Goal: Communication & Community: Answer question/provide support

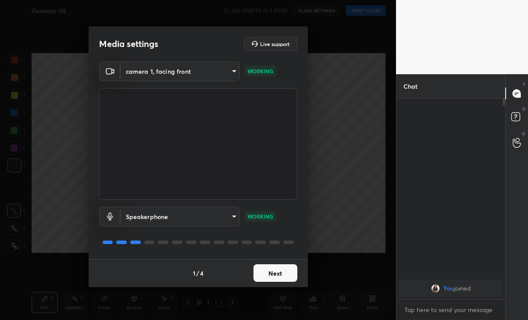
click at [284, 280] on button "Next" at bounding box center [276, 273] width 44 height 18
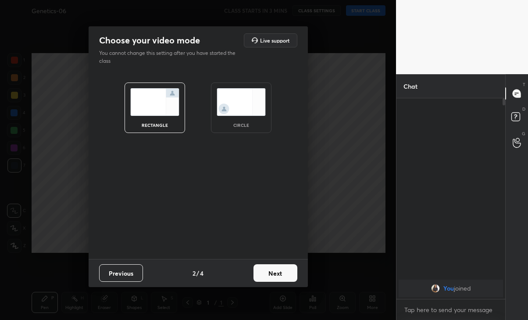
click at [282, 280] on button "Next" at bounding box center [276, 273] width 44 height 18
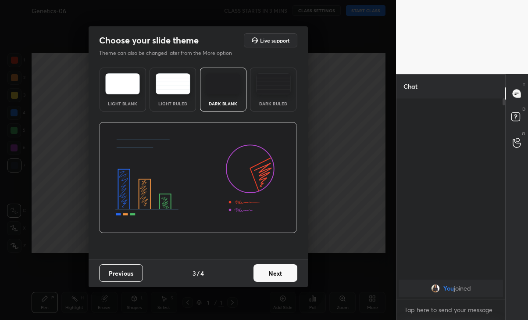
click at [281, 281] on button "Next" at bounding box center [276, 273] width 44 height 18
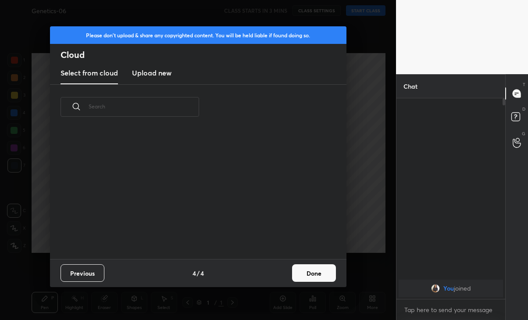
click at [315, 276] on button "Done" at bounding box center [314, 273] width 44 height 18
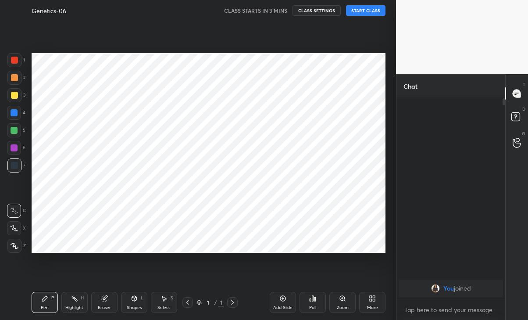
scroll to position [129, 281]
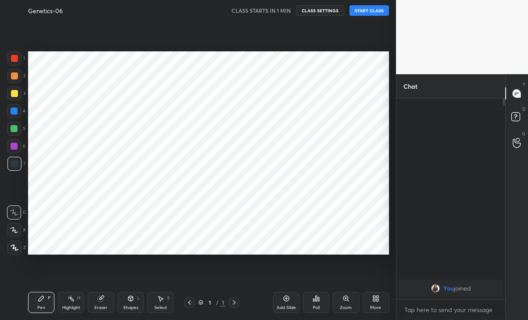
scroll to position [43602, 43504]
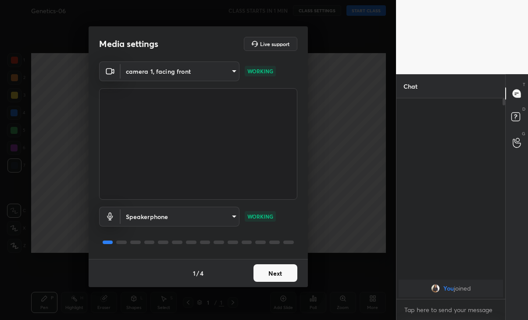
click at [287, 276] on button "Next" at bounding box center [276, 273] width 44 height 18
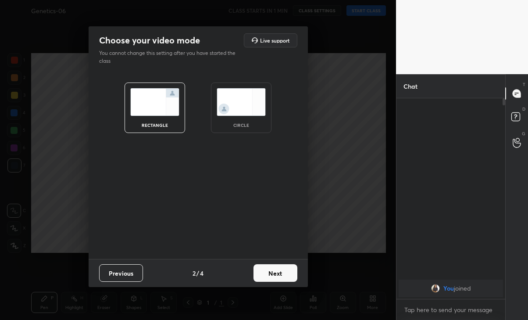
click at [290, 277] on button "Next" at bounding box center [276, 273] width 44 height 18
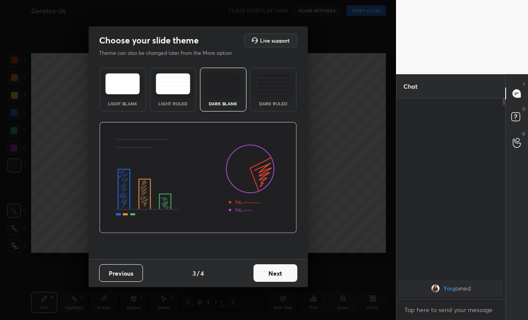
click at [287, 276] on button "Next" at bounding box center [276, 273] width 44 height 18
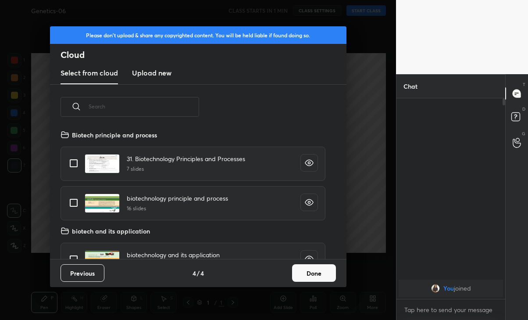
click at [317, 268] on button "Done" at bounding box center [314, 273] width 44 height 18
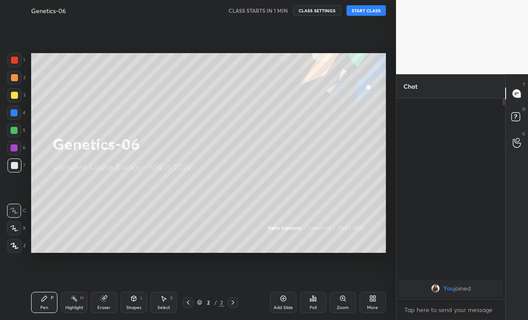
click at [370, 12] on button "START CLASS" at bounding box center [366, 10] width 39 height 11
click at [276, 10] on span "mute" at bounding box center [280, 10] width 12 height 6
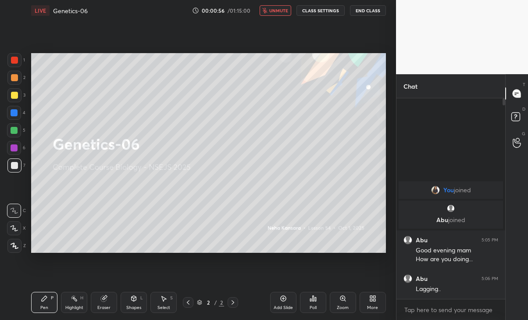
click at [278, 14] on button "unmute" at bounding box center [276, 10] width 32 height 11
click at [282, 302] on div "Add Slide" at bounding box center [283, 302] width 26 height 21
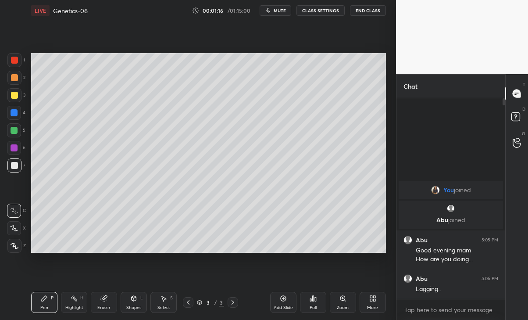
click at [14, 230] on icon at bounding box center [14, 228] width 8 height 6
click at [14, 151] on div at bounding box center [14, 147] width 7 height 7
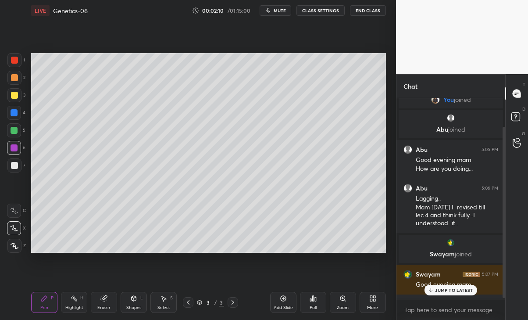
scroll to position [0, 0]
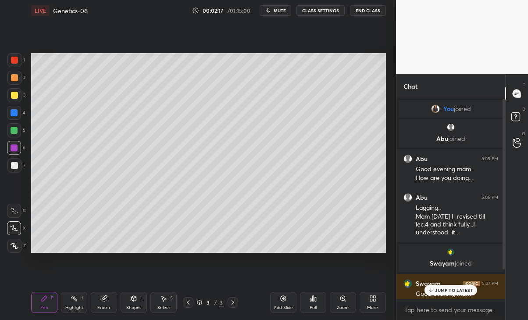
click at [453, 285] on div "JUMP TO LATEST" at bounding box center [451, 290] width 53 height 11
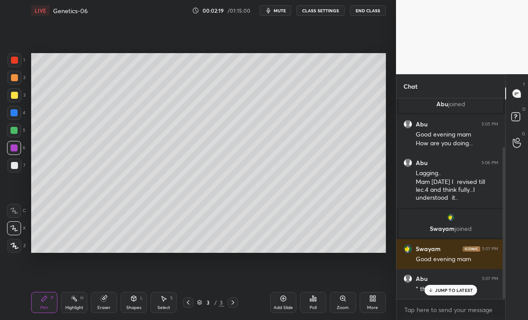
scroll to position [64, 0]
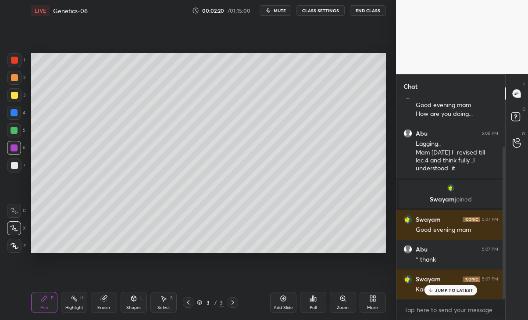
click at [457, 293] on div "JUMP TO LATEST" at bounding box center [451, 290] width 53 height 11
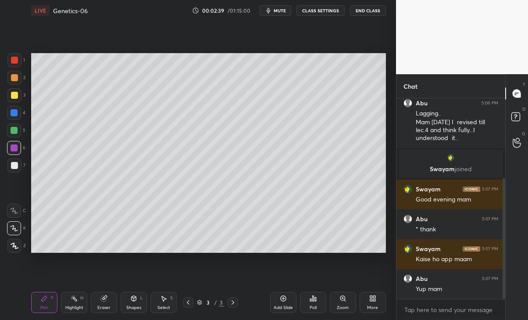
scroll to position [132, 0]
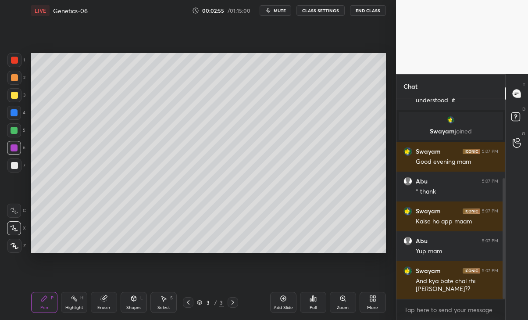
click at [99, 302] on div "Eraser" at bounding box center [104, 302] width 26 height 21
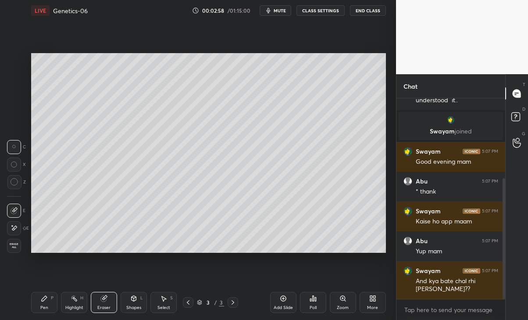
click at [43, 304] on div "Pen P" at bounding box center [44, 302] width 26 height 21
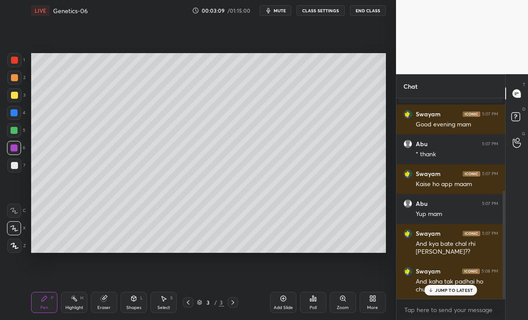
scroll to position [200, 0]
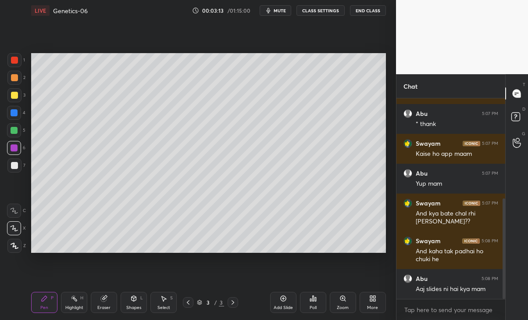
click at [13, 168] on div at bounding box center [14, 165] width 7 height 7
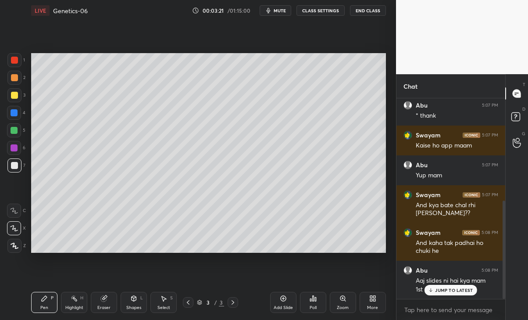
click at [163, 304] on div "Select S" at bounding box center [163, 302] width 26 height 21
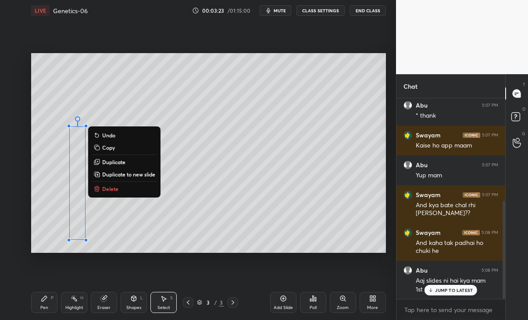
click at [455, 293] on p "JUMP TO LATEST" at bounding box center [454, 289] width 38 height 5
click at [117, 162] on p "Duplicate" at bounding box center [113, 161] width 23 height 7
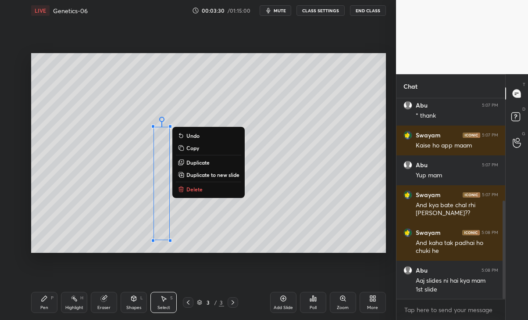
click at [203, 162] on p "Duplicate" at bounding box center [197, 162] width 23 height 7
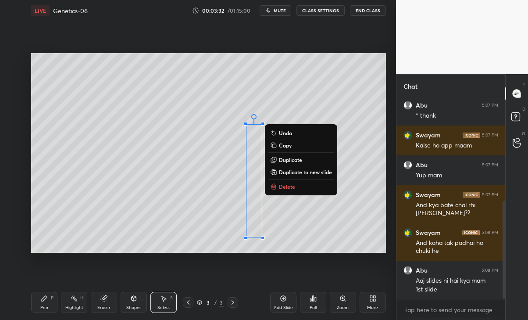
click at [291, 159] on p "Duplicate" at bounding box center [290, 159] width 23 height 7
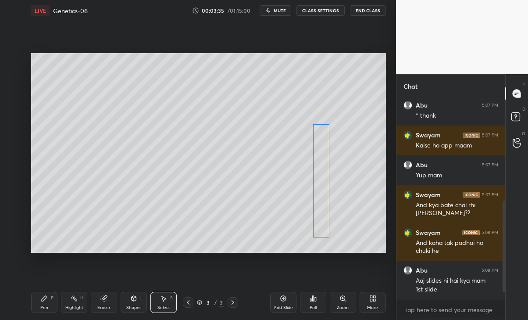
scroll to position [238, 0]
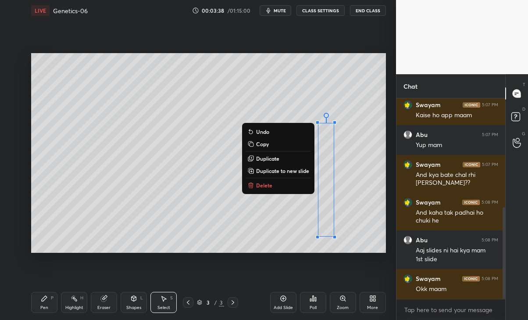
click at [265, 185] on p "Delete" at bounding box center [264, 185] width 16 height 7
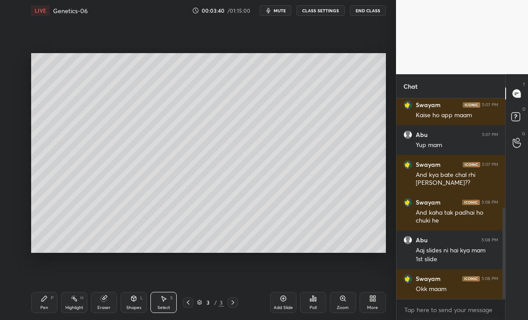
click at [108, 307] on div "Eraser" at bounding box center [103, 307] width 13 height 4
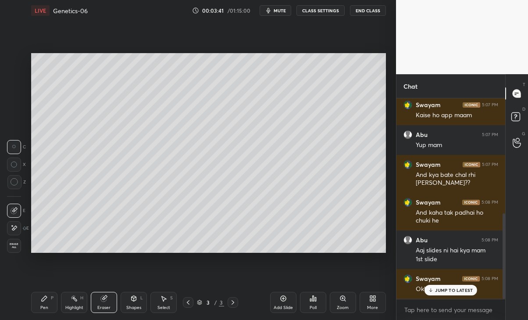
scroll to position [268, 0]
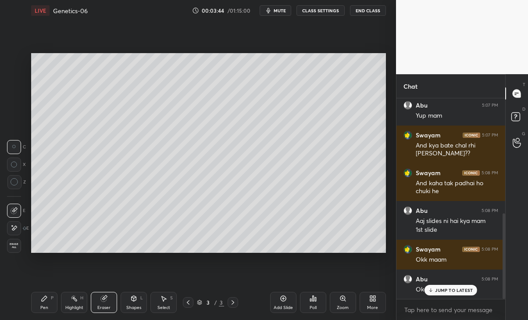
click at [16, 227] on icon at bounding box center [14, 227] width 7 height 7
click at [44, 300] on icon at bounding box center [44, 298] width 7 height 7
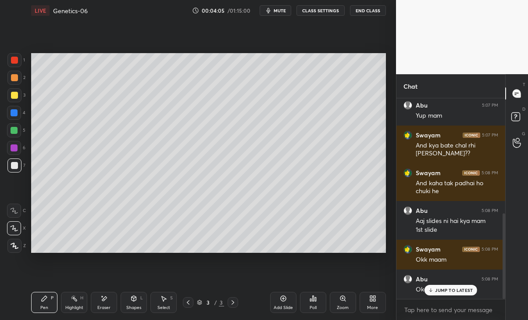
click at [12, 150] on div at bounding box center [14, 147] width 7 height 7
click at [12, 111] on div at bounding box center [14, 112] width 7 height 7
click at [21, 94] on div at bounding box center [14, 95] width 14 height 14
click at [9, 167] on div at bounding box center [14, 165] width 14 height 14
click at [11, 147] on div at bounding box center [14, 147] width 7 height 7
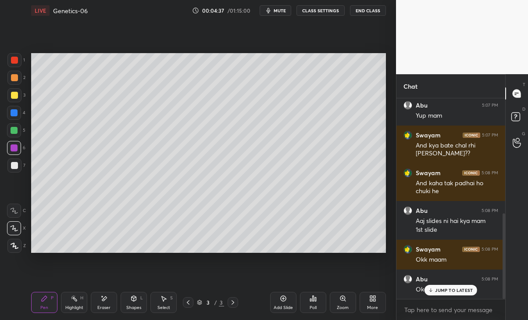
click at [447, 290] on p "JUMP TO LATEST" at bounding box center [454, 289] width 38 height 5
click at [105, 300] on icon at bounding box center [104, 298] width 5 height 4
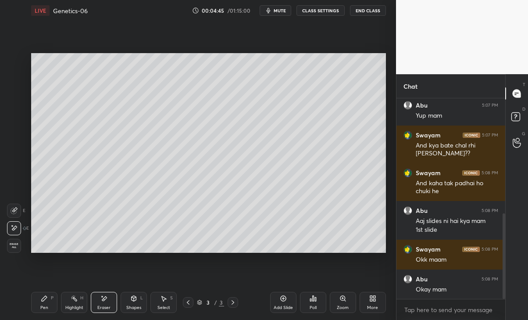
click at [42, 308] on div "Pen" at bounding box center [44, 307] width 8 height 4
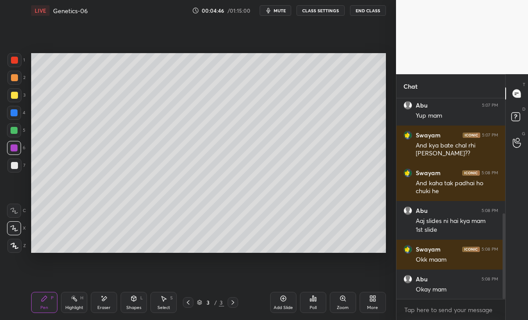
click at [14, 96] on div at bounding box center [14, 95] width 7 height 7
click at [284, 301] on icon at bounding box center [283, 298] width 7 height 7
click at [108, 299] on div "Eraser" at bounding box center [104, 302] width 26 height 21
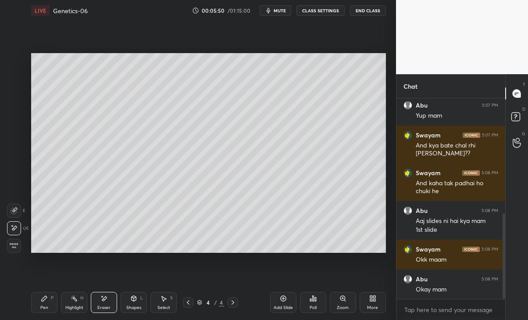
click at [45, 300] on icon at bounding box center [44, 298] width 7 height 7
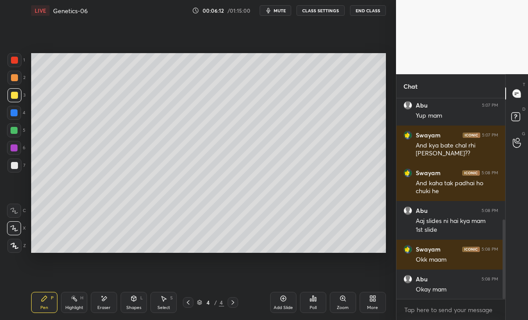
scroll to position [305, 0]
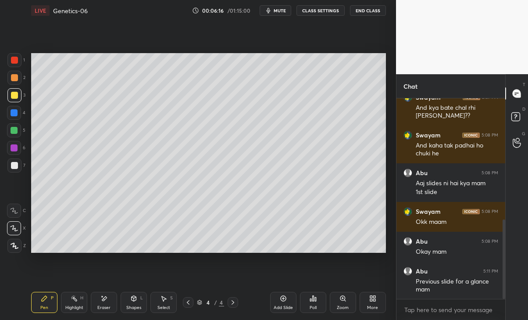
click at [109, 305] on div "Eraser" at bounding box center [103, 307] width 13 height 4
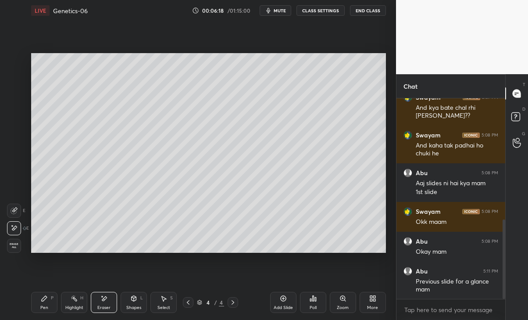
click at [41, 304] on div "Pen P" at bounding box center [44, 302] width 26 height 21
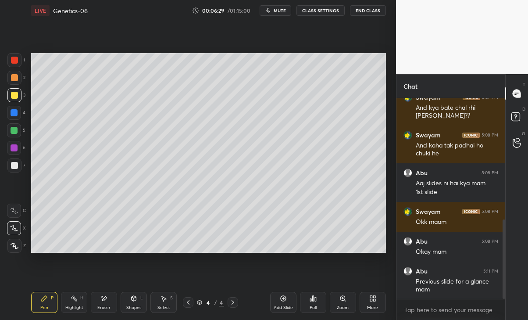
click at [184, 305] on div at bounding box center [188, 302] width 11 height 11
click at [238, 298] on div "3 / 4" at bounding box center [210, 302] width 119 height 11
click at [229, 300] on icon at bounding box center [232, 302] width 7 height 7
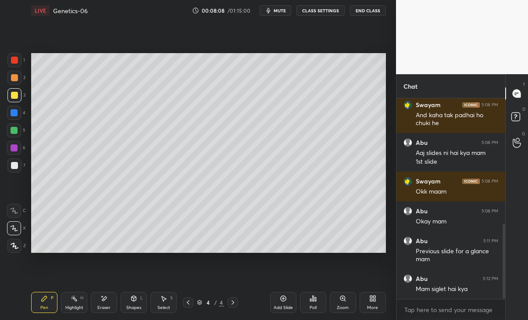
click at [101, 299] on icon at bounding box center [103, 298] width 7 height 7
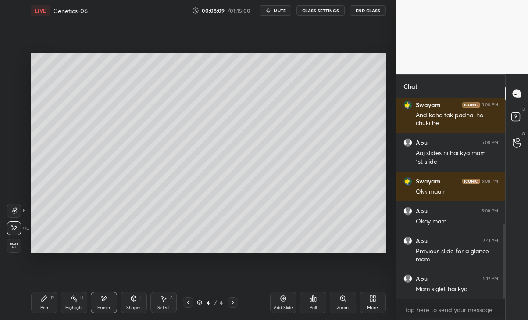
click at [45, 307] on div "Pen" at bounding box center [44, 307] width 8 height 4
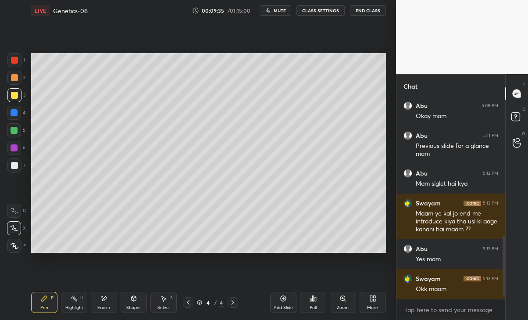
scroll to position [470, 0]
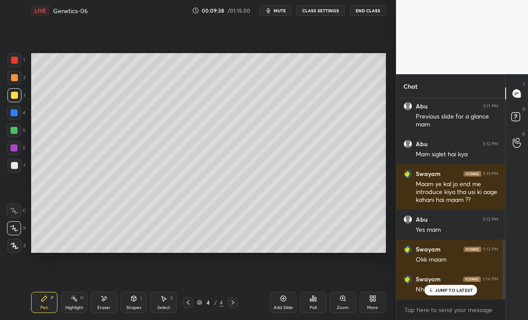
click at [465, 288] on p "JUMP TO LATEST" at bounding box center [454, 289] width 38 height 5
click at [287, 303] on div "Add Slide" at bounding box center [283, 302] width 26 height 21
click at [18, 168] on div at bounding box center [14, 165] width 14 height 14
click at [139, 307] on div "Shapes" at bounding box center [133, 307] width 15 height 4
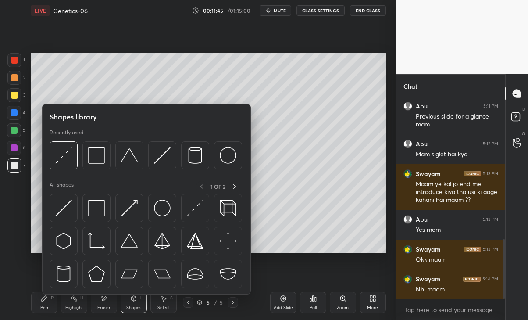
click at [161, 158] on img at bounding box center [162, 155] width 17 height 17
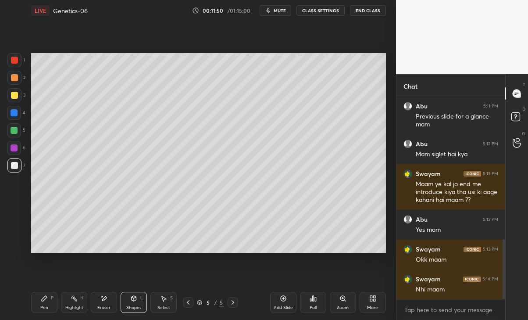
click at [171, 303] on div "Select S" at bounding box center [163, 302] width 26 height 21
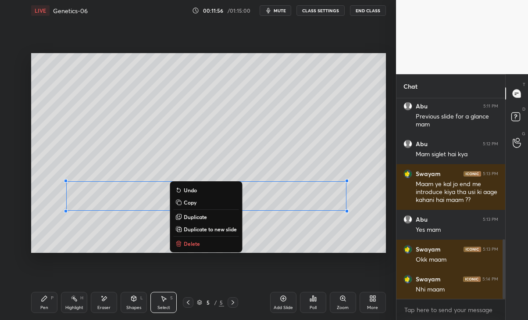
click at [304, 238] on div "0 ° Undo Copy Duplicate Duplicate to new slide Delete" at bounding box center [208, 153] width 354 height 200
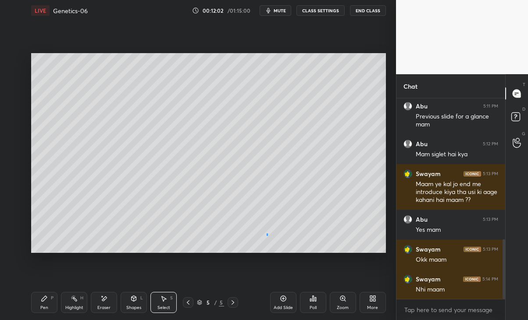
click at [267, 233] on div "0 ° Undo Copy Duplicate Duplicate to new slide Delete" at bounding box center [208, 153] width 354 height 200
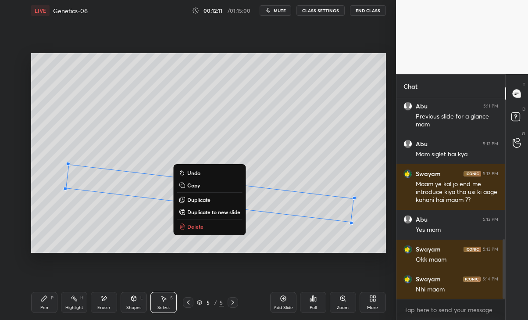
click at [256, 239] on div "7 ° Undo Copy Duplicate Duplicate to new slide Delete" at bounding box center [208, 153] width 354 height 200
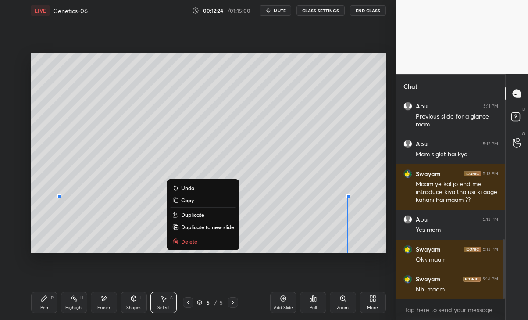
click at [187, 242] on p "Delete" at bounding box center [189, 241] width 16 height 7
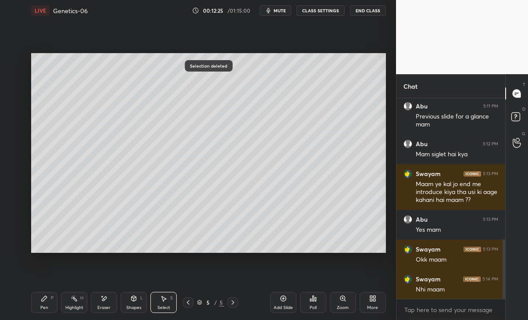
click at [132, 300] on icon at bounding box center [133, 298] width 7 height 7
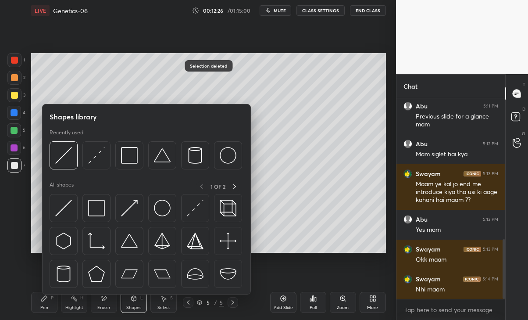
click at [66, 152] on img at bounding box center [63, 155] width 17 height 17
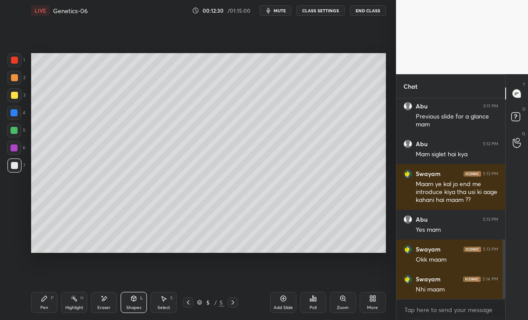
click at [14, 157] on div "6" at bounding box center [16, 150] width 18 height 18
click at [39, 308] on div "Pen P" at bounding box center [44, 302] width 26 height 21
click at [100, 304] on div "Eraser" at bounding box center [104, 302] width 26 height 21
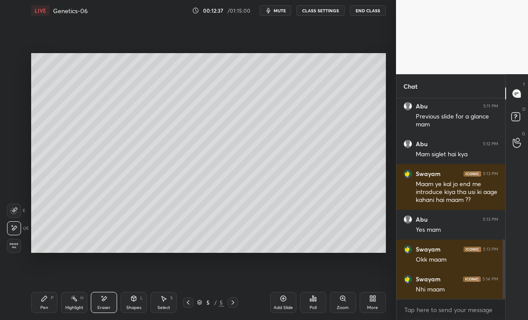
click at [39, 301] on div "Pen P" at bounding box center [44, 302] width 26 height 21
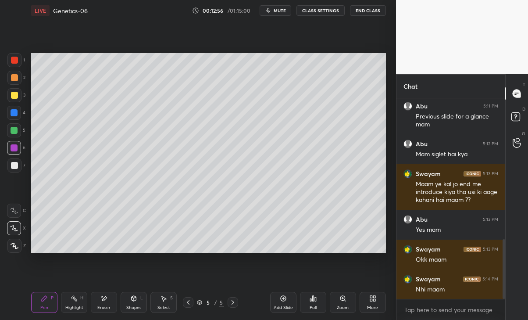
click at [14, 129] on div at bounding box center [14, 130] width 7 height 7
click at [101, 297] on icon at bounding box center [103, 298] width 7 height 7
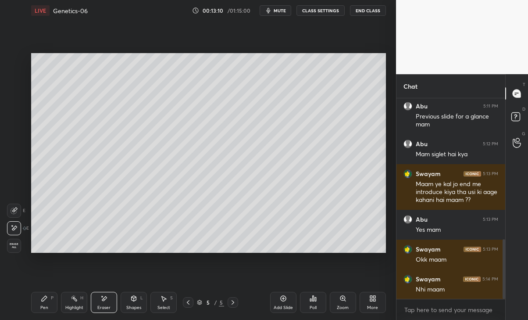
click at [44, 305] on div "Pen" at bounding box center [44, 307] width 8 height 4
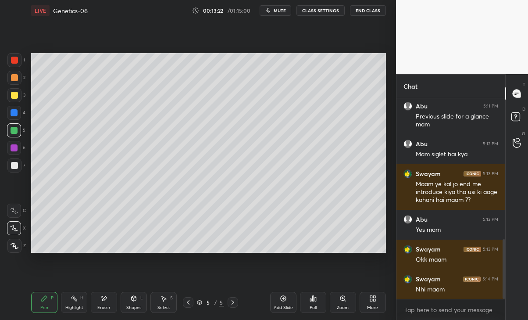
click at [8, 145] on div at bounding box center [14, 148] width 14 height 14
click at [11, 122] on div "4" at bounding box center [16, 115] width 18 height 18
click at [11, 132] on div at bounding box center [14, 130] width 7 height 7
click at [11, 111] on div at bounding box center [14, 112] width 7 height 7
click at [15, 164] on div at bounding box center [14, 165] width 7 height 7
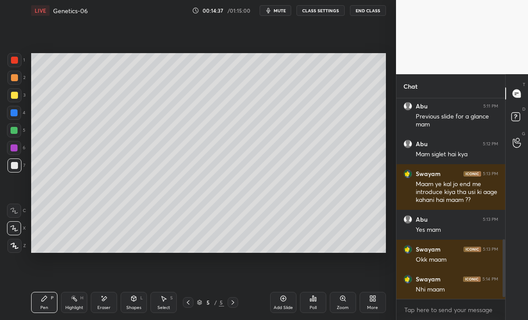
scroll to position [501, 0]
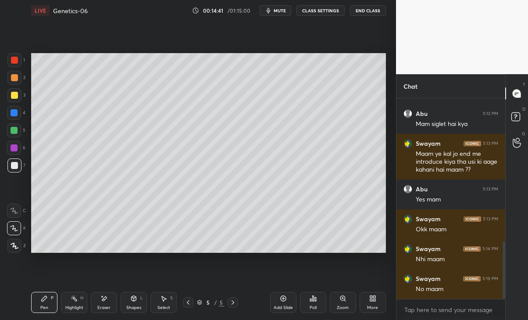
click at [279, 303] on div "Add Slide" at bounding box center [283, 302] width 26 height 21
click at [11, 94] on div at bounding box center [14, 95] width 7 height 7
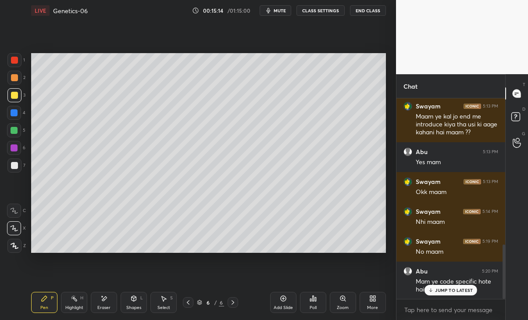
click at [458, 297] on div "Abu 5:20 PM Mam ye code specific hote hain kya???" at bounding box center [451, 280] width 109 height 38
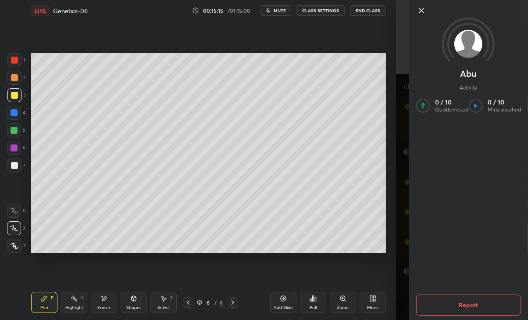
click at [376, 275] on div "Setting up your live class Poll for secs No correct answer Start poll" at bounding box center [208, 153] width 361 height 264
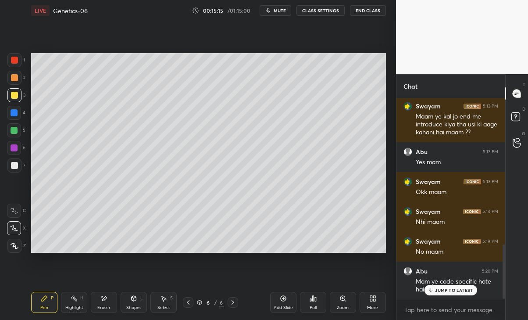
click at [442, 292] on p "JUMP TO LATEST" at bounding box center [454, 289] width 38 height 5
click at [188, 302] on icon at bounding box center [188, 302] width 7 height 7
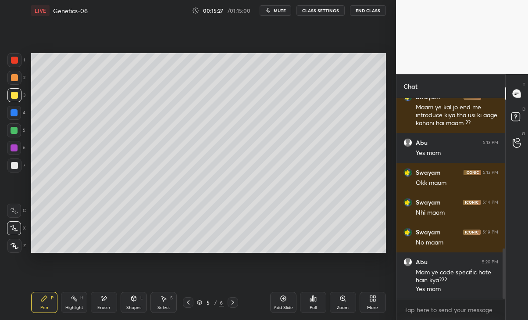
scroll to position [593, 0]
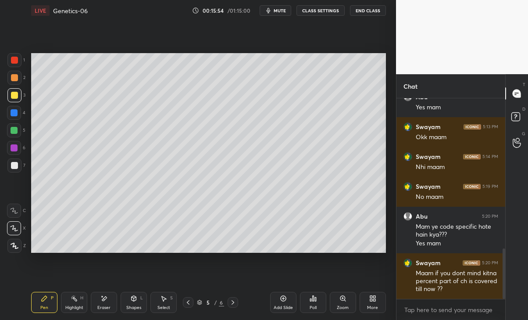
click at [232, 302] on icon at bounding box center [232, 302] width 7 height 7
click at [102, 302] on div "Eraser" at bounding box center [104, 302] width 26 height 21
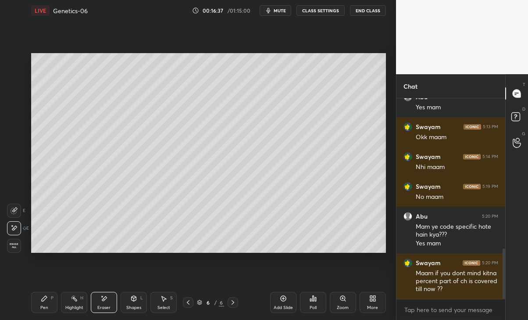
click at [43, 294] on div "Pen P" at bounding box center [44, 302] width 26 height 21
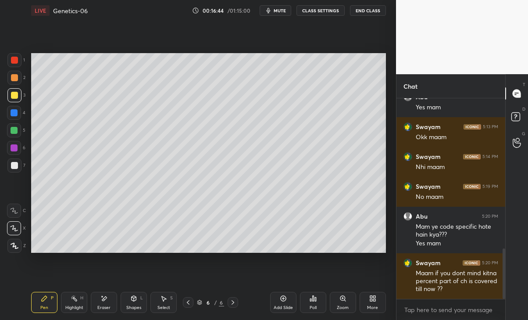
click at [14, 84] on div at bounding box center [14, 78] width 14 height 14
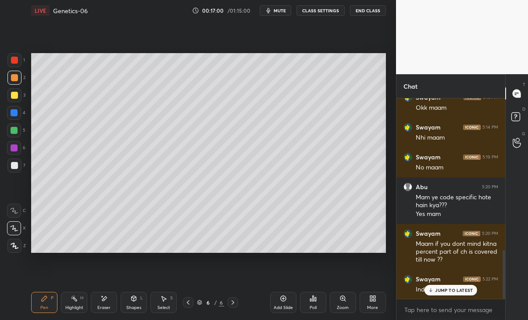
click at [446, 292] on p "JUMP TO LATEST" at bounding box center [454, 289] width 38 height 5
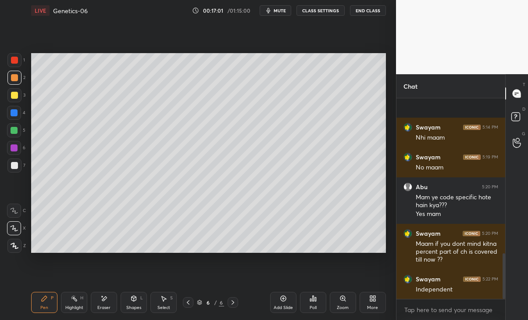
scroll to position [676, 0]
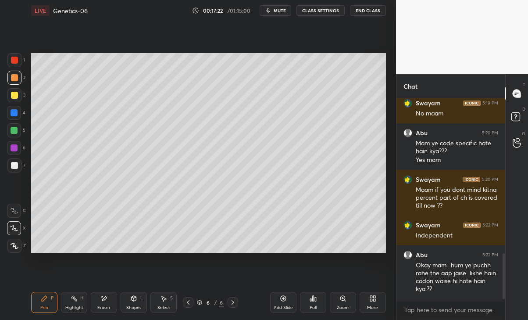
click at [105, 303] on div "Eraser" at bounding box center [104, 302] width 26 height 21
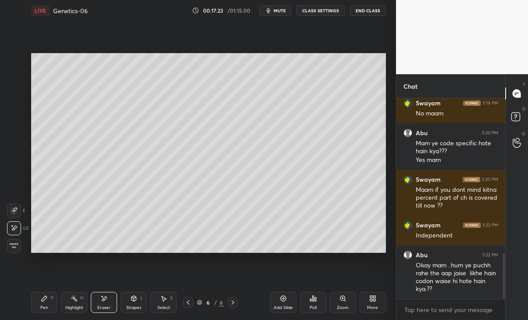
click at [47, 302] on div "Pen P" at bounding box center [44, 302] width 26 height 21
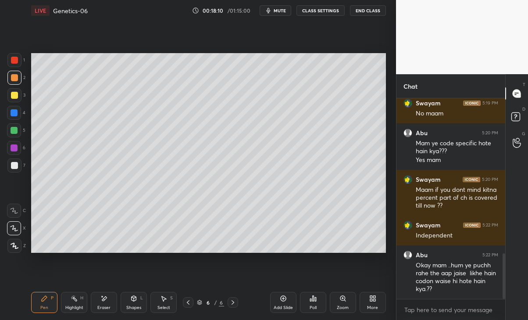
click at [182, 304] on div "6 / 6" at bounding box center [210, 302] width 119 height 11
click at [186, 307] on div at bounding box center [188, 302] width 11 height 11
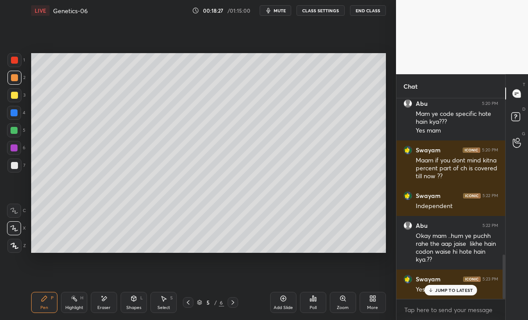
click at [455, 288] on p "JUMP TO LATEST" at bounding box center [454, 289] width 38 height 5
click at [235, 300] on icon at bounding box center [232, 302] width 7 height 7
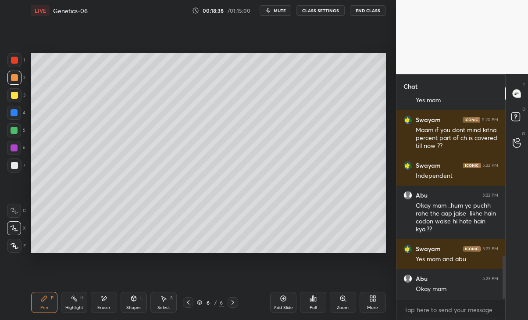
click at [14, 126] on div at bounding box center [14, 130] width 14 height 14
click at [107, 302] on div "Eraser" at bounding box center [104, 302] width 26 height 21
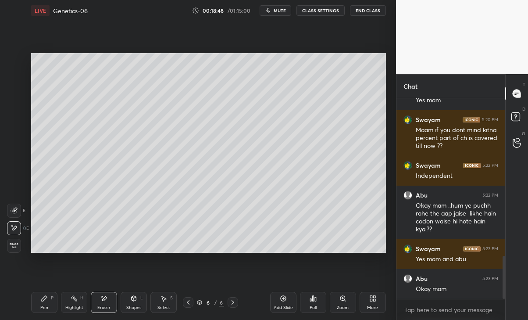
click at [48, 300] on icon at bounding box center [44, 298] width 7 height 7
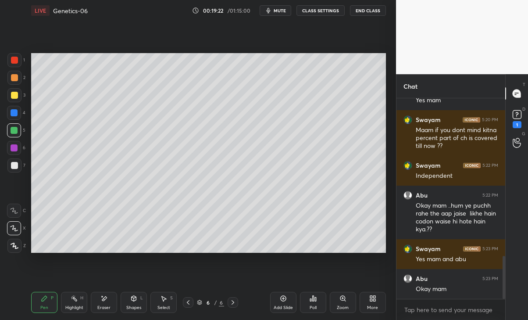
scroll to position [773, 0]
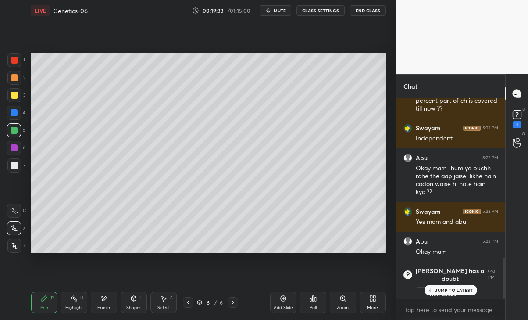
click at [14, 114] on div at bounding box center [14, 112] width 7 height 7
click at [108, 304] on div "Eraser" at bounding box center [104, 302] width 26 height 21
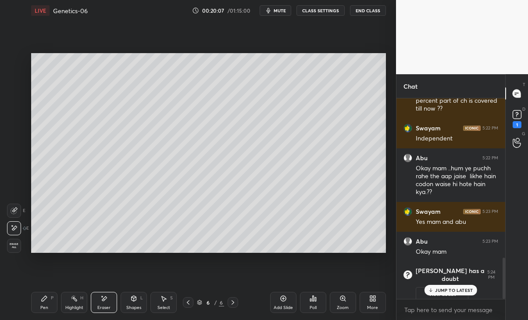
click at [45, 301] on icon at bounding box center [44, 298] width 7 height 7
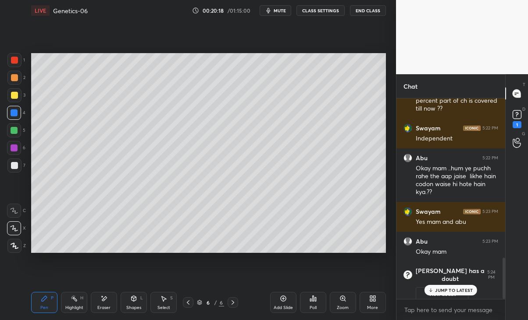
click at [510, 122] on div "1" at bounding box center [517, 118] width 18 height 16
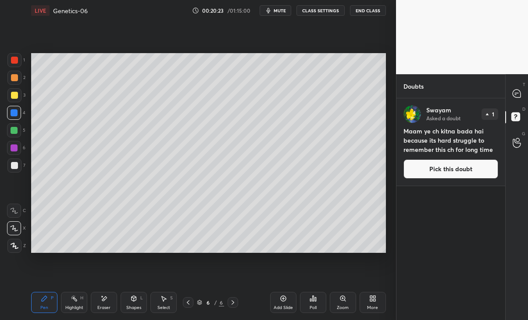
click at [460, 167] on button "Pick this doubt" at bounding box center [451, 168] width 95 height 19
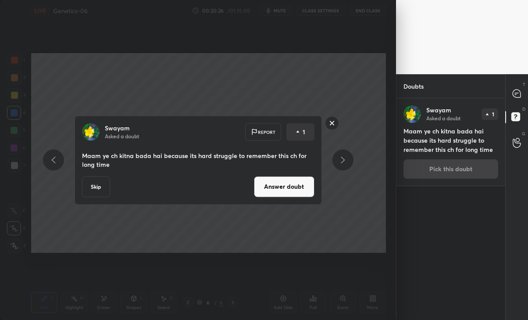
click at [300, 189] on button "Answer doubt" at bounding box center [284, 186] width 61 height 21
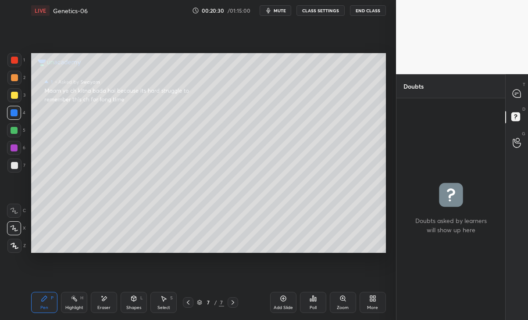
click at [184, 305] on div at bounding box center [188, 302] width 11 height 11
click at [512, 100] on div at bounding box center [517, 94] width 18 height 16
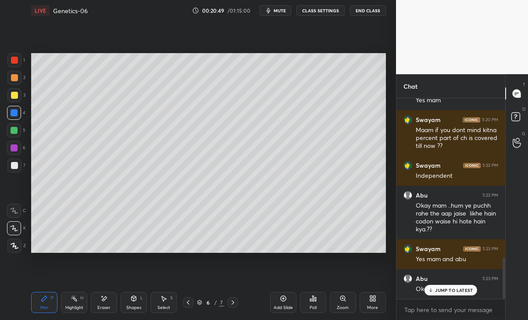
scroll to position [765, 0]
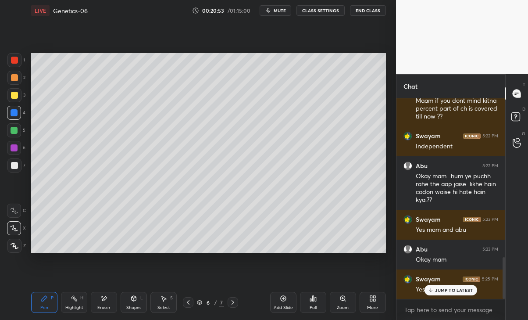
click at [454, 288] on p "JUMP TO LATEST" at bounding box center [454, 289] width 38 height 5
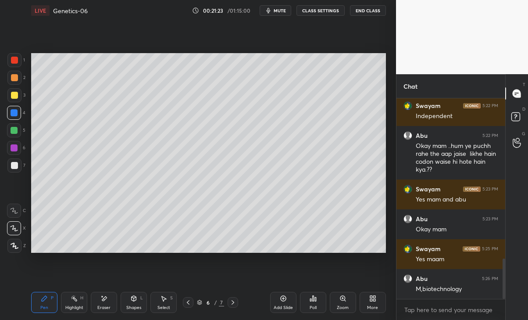
click at [231, 302] on icon at bounding box center [232, 302] width 7 height 7
click at [183, 304] on div at bounding box center [188, 302] width 11 height 11
click at [279, 301] on div "Add Slide" at bounding box center [283, 302] width 26 height 21
click at [132, 299] on icon at bounding box center [134, 298] width 5 height 5
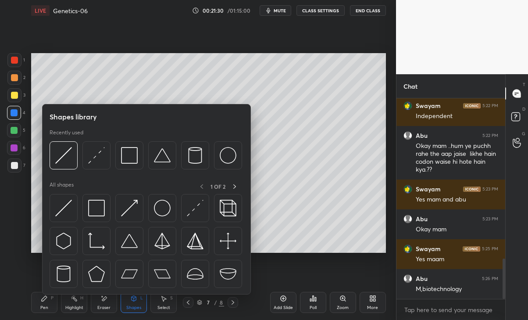
click at [195, 155] on img at bounding box center [195, 155] width 17 height 17
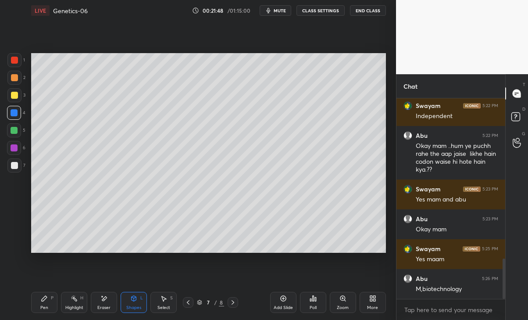
click at [39, 307] on div "Pen P" at bounding box center [44, 302] width 26 height 21
click at [16, 146] on div at bounding box center [14, 147] width 7 height 7
click at [17, 165] on div at bounding box center [14, 165] width 7 height 7
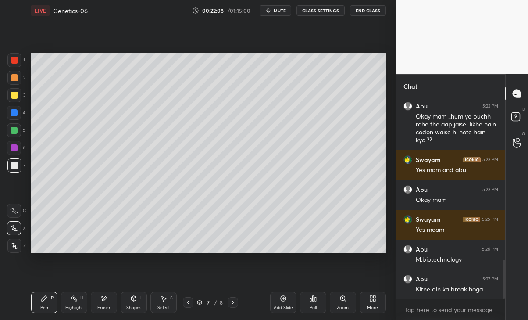
click at [14, 97] on div at bounding box center [14, 95] width 7 height 7
click at [9, 169] on div at bounding box center [14, 165] width 14 height 14
click at [13, 93] on div at bounding box center [14, 95] width 7 height 7
click at [416, 275] on h6 "Abu" at bounding box center [422, 279] width 12 height 8
click at [105, 300] on icon at bounding box center [103, 298] width 7 height 7
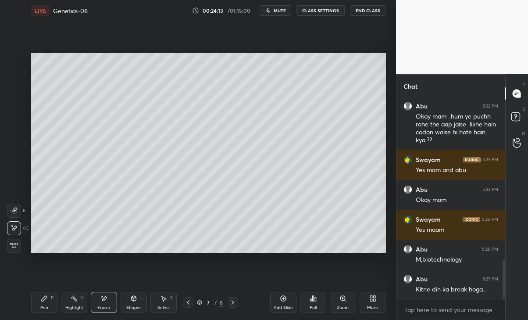
click at [50, 306] on div "Pen P" at bounding box center [44, 302] width 26 height 21
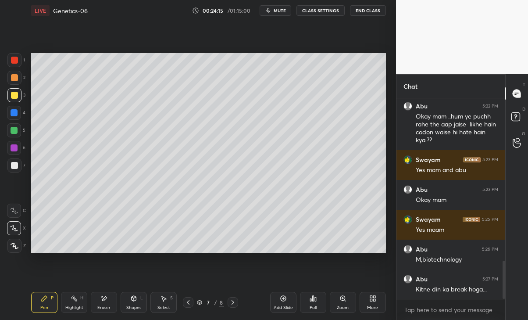
scroll to position [855, 0]
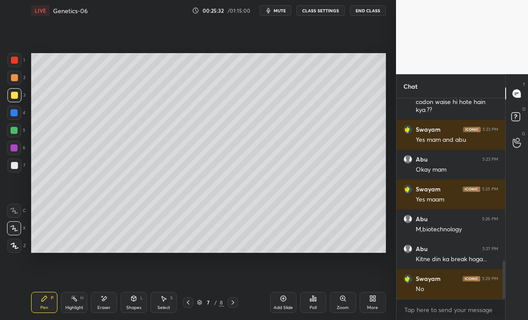
click at [106, 305] on div "Eraser" at bounding box center [103, 307] width 13 height 4
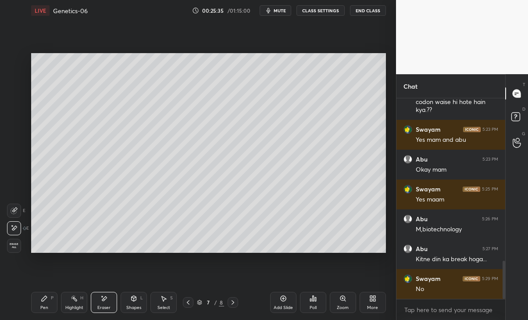
click at [35, 307] on div "Pen P" at bounding box center [44, 302] width 26 height 21
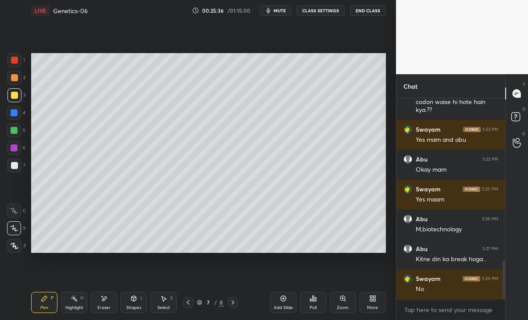
click at [283, 297] on icon at bounding box center [283, 298] width 3 height 3
click at [18, 112] on div at bounding box center [14, 113] width 14 height 14
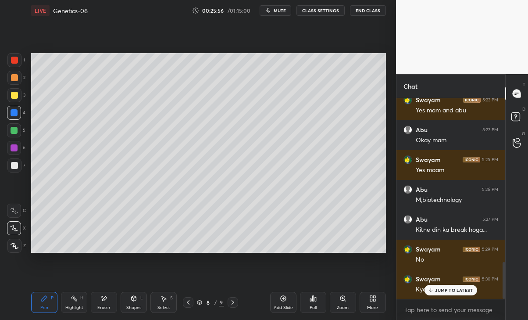
click at [472, 292] on p "JUMP TO LATEST" at bounding box center [454, 289] width 38 height 5
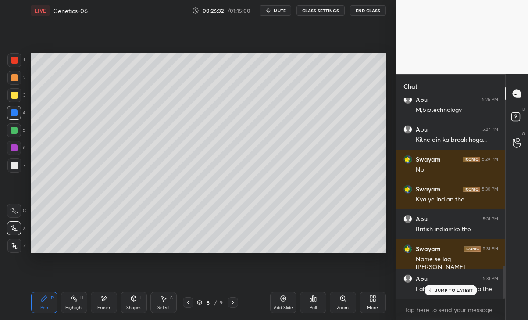
scroll to position [1004, 0]
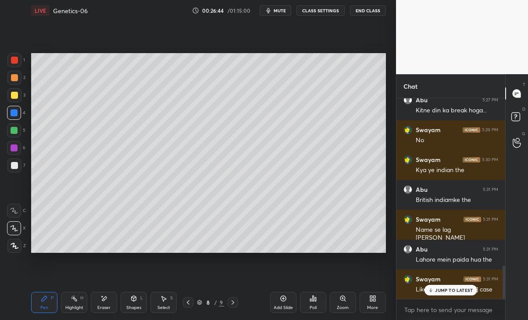
click at [448, 295] on div "JUMP TO LATEST" at bounding box center [451, 290] width 53 height 11
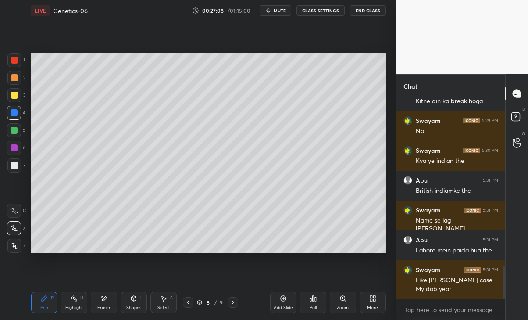
click at [266, 8] on icon "button" at bounding box center [268, 10] width 7 height 7
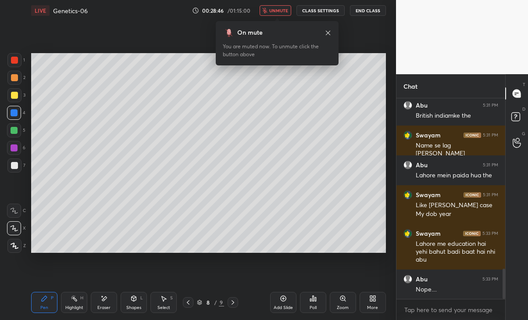
scroll to position [1118, 0]
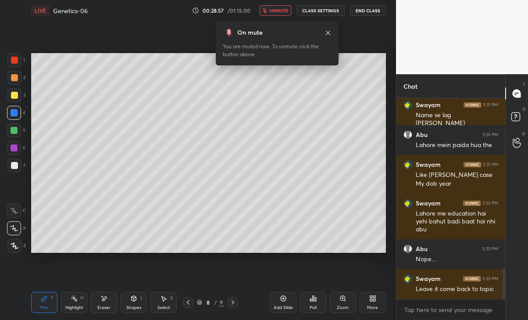
click at [274, 14] on button "unmute" at bounding box center [276, 10] width 32 height 11
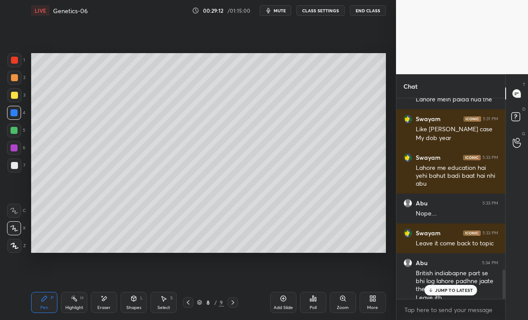
scroll to position [1172, 0]
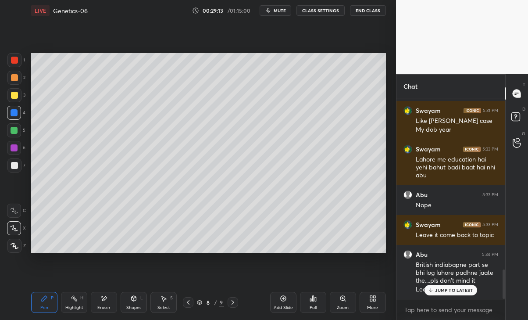
click at [452, 294] on div "JUMP TO LATEST" at bounding box center [451, 290] width 53 height 11
click at [13, 96] on div at bounding box center [14, 95] width 7 height 7
click at [101, 303] on div "Eraser" at bounding box center [104, 302] width 26 height 21
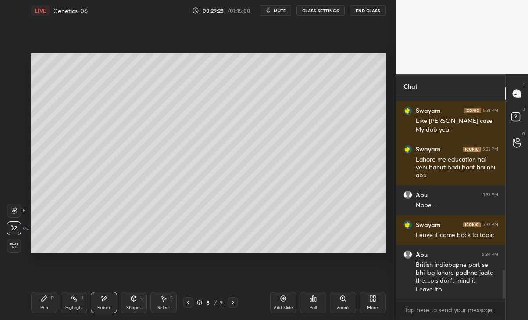
click at [46, 303] on div "Pen P" at bounding box center [44, 302] width 26 height 21
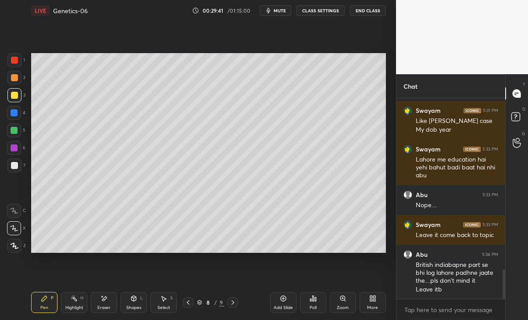
click at [110, 303] on div "Eraser" at bounding box center [104, 302] width 26 height 21
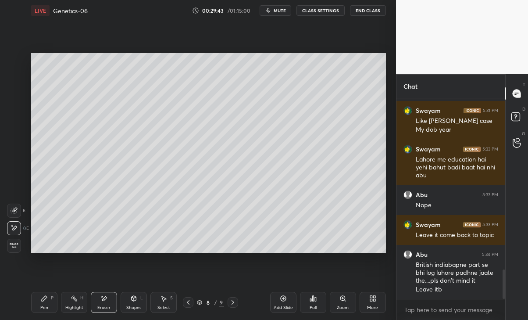
click at [44, 311] on div "Pen P" at bounding box center [44, 302] width 26 height 21
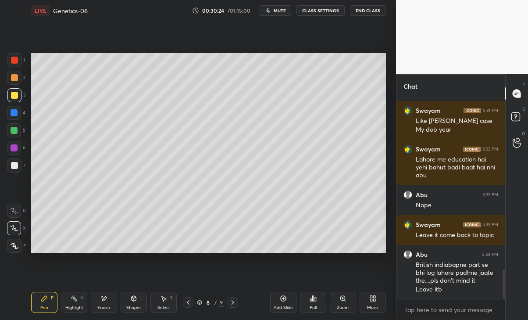
click at [12, 114] on div at bounding box center [14, 112] width 7 height 7
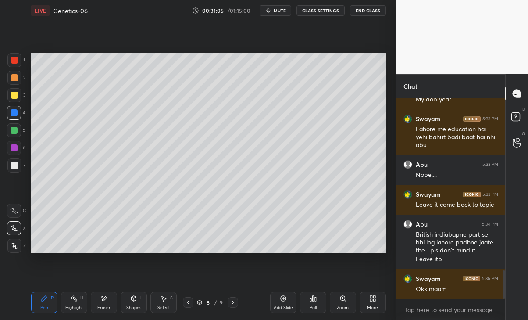
click at [14, 59] on div at bounding box center [14, 60] width 7 height 7
click at [12, 164] on div at bounding box center [14, 165] width 7 height 7
click at [105, 304] on div "Eraser" at bounding box center [104, 302] width 26 height 21
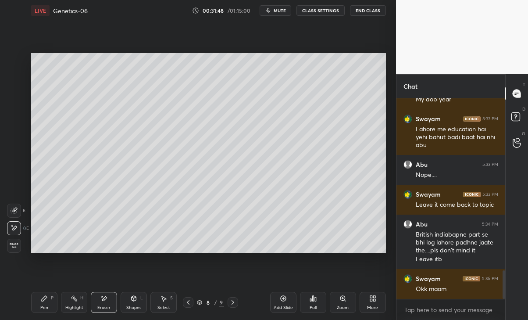
click at [36, 308] on div "Pen P" at bounding box center [44, 302] width 26 height 21
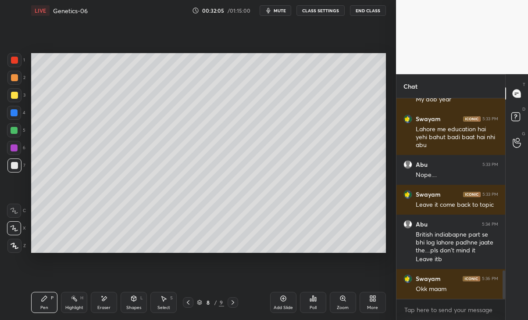
click at [107, 299] on icon at bounding box center [103, 298] width 7 height 7
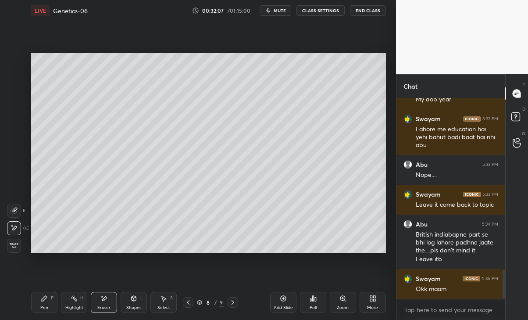
click at [39, 306] on div "Pen P" at bounding box center [44, 302] width 26 height 21
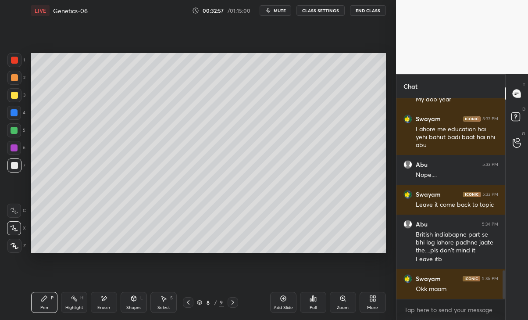
click at [14, 98] on div at bounding box center [14, 95] width 7 height 7
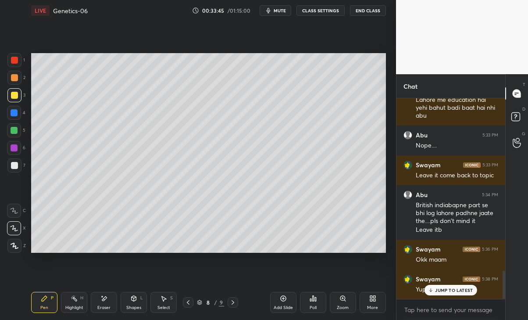
click at [463, 291] on p "JUMP TO LATEST" at bounding box center [454, 289] width 38 height 5
click at [281, 302] on div "Add Slide" at bounding box center [283, 302] width 26 height 21
click at [181, 302] on div "9 / 10" at bounding box center [210, 302] width 119 height 11
click at [186, 302] on icon at bounding box center [187, 302] width 7 height 7
click at [228, 301] on div at bounding box center [233, 302] width 11 height 11
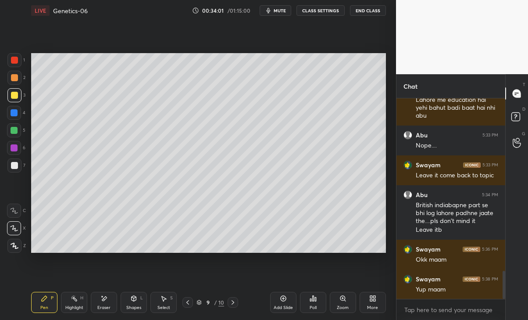
click at [9, 169] on div at bounding box center [14, 165] width 14 height 14
click at [112, 301] on div "Eraser" at bounding box center [104, 302] width 26 height 21
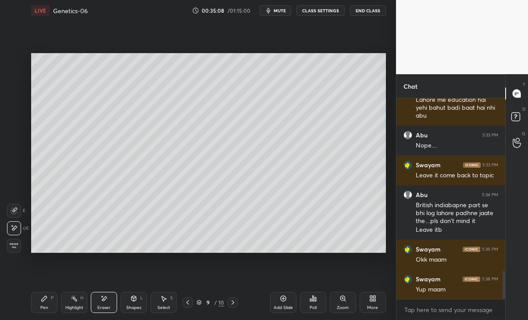
click at [39, 307] on div "Pen P" at bounding box center [44, 302] width 26 height 21
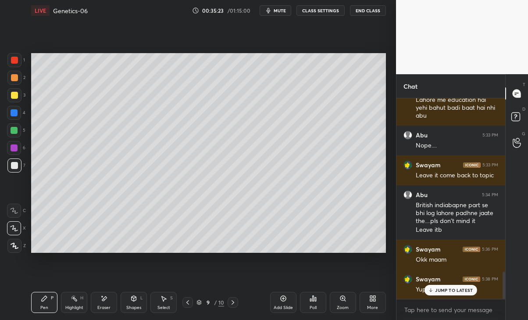
scroll to position [1277, 0]
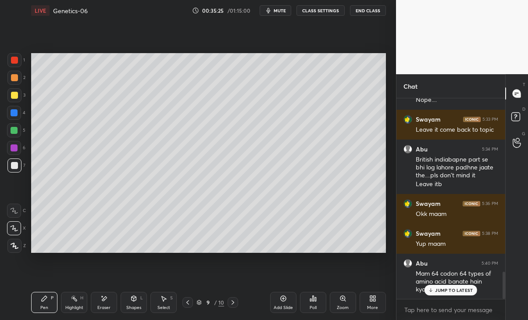
click at [461, 291] on p "JUMP TO LATEST" at bounding box center [454, 289] width 38 height 5
click at [104, 304] on div "Eraser" at bounding box center [104, 302] width 26 height 21
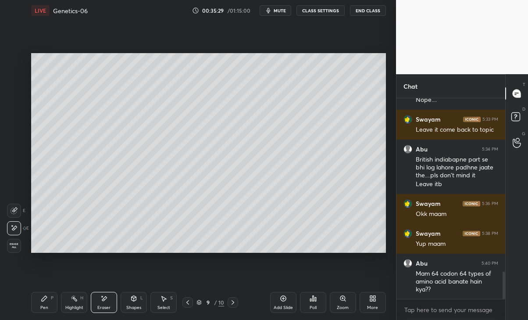
click at [49, 305] on div "Pen P" at bounding box center [44, 302] width 26 height 21
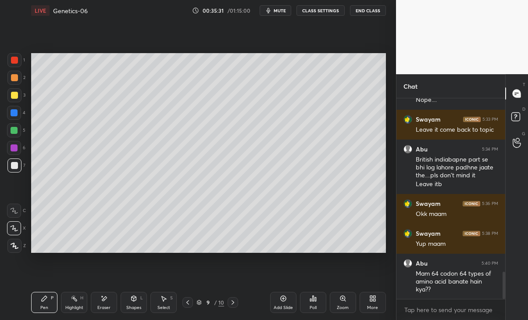
click at [162, 302] on div "Select S" at bounding box center [163, 302] width 26 height 21
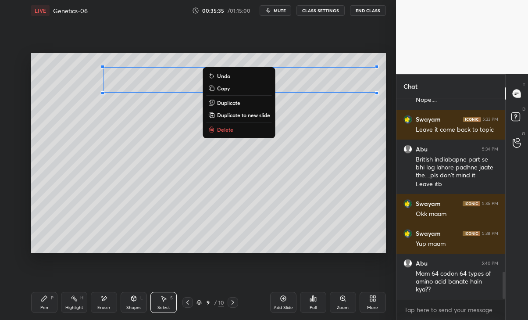
click at [109, 139] on div "0 ° Undo Copy Duplicate Duplicate to new slide Delete" at bounding box center [208, 153] width 354 height 200
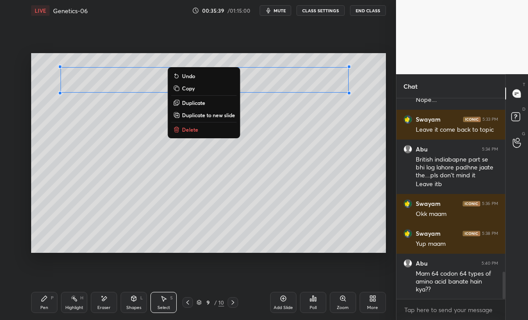
click at [196, 102] on p "Duplicate" at bounding box center [193, 102] width 23 height 7
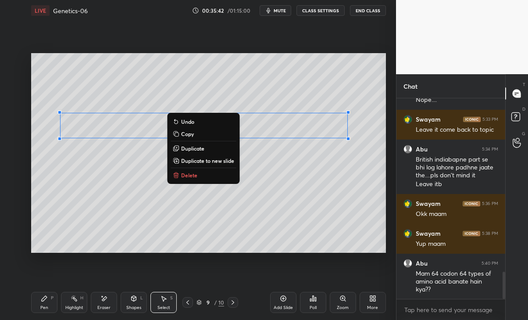
click at [281, 187] on div "0 ° Undo Copy Duplicate Duplicate to new slide Delete" at bounding box center [208, 153] width 354 height 200
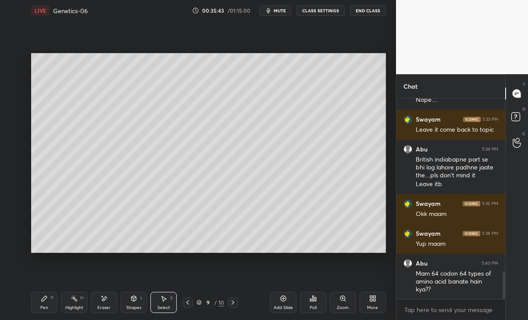
click at [39, 309] on div "Pen P" at bounding box center [44, 302] width 26 height 21
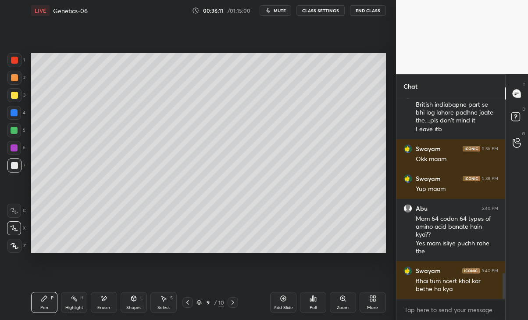
scroll to position [1362, 0]
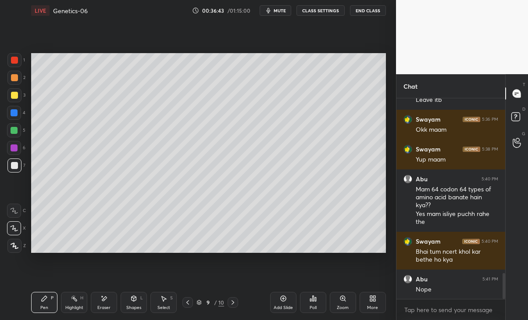
click at [101, 304] on div "Eraser" at bounding box center [104, 302] width 26 height 21
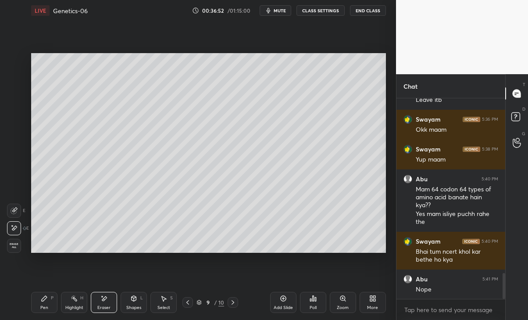
click at [46, 303] on div "Pen P" at bounding box center [44, 302] width 26 height 21
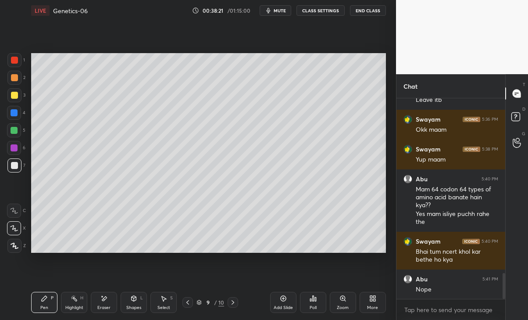
click at [286, 301] on icon at bounding box center [283, 298] width 7 height 7
click at [14, 95] on div at bounding box center [14, 95] width 7 height 7
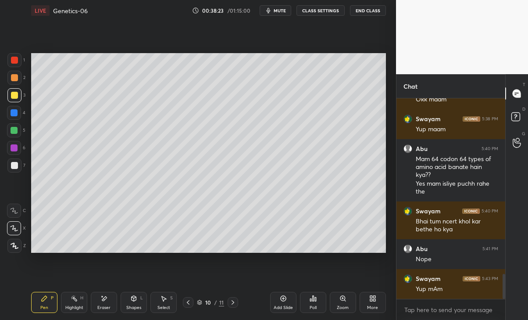
click at [13, 77] on div at bounding box center [14, 77] width 7 height 7
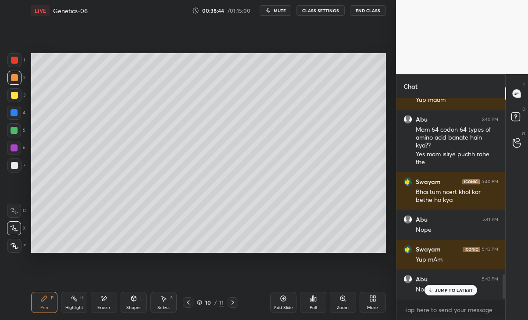
click at [17, 165] on div at bounding box center [14, 165] width 7 height 7
click at [102, 300] on icon at bounding box center [103, 298] width 7 height 7
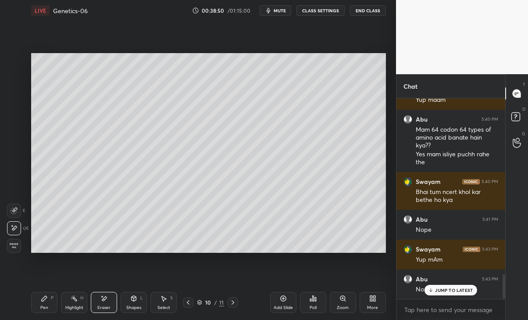
click at [46, 305] on div "Pen" at bounding box center [44, 307] width 8 height 4
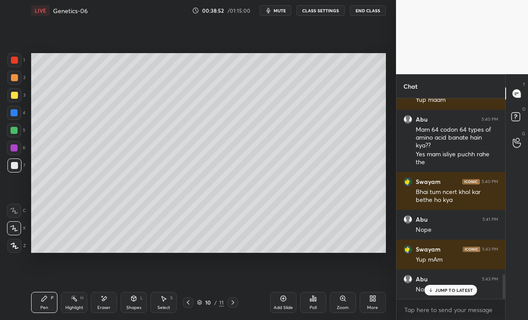
click at [77, 308] on div "Highlight" at bounding box center [74, 307] width 18 height 4
click at [107, 311] on div "Eraser" at bounding box center [104, 302] width 26 height 21
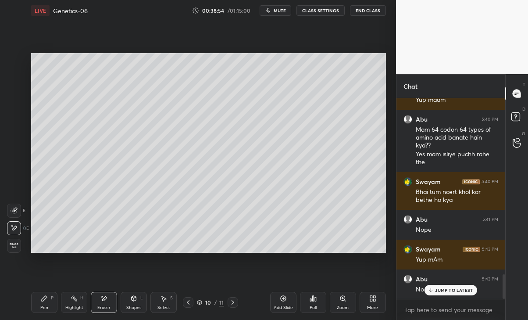
click at [46, 304] on div "Pen P" at bounding box center [44, 302] width 26 height 21
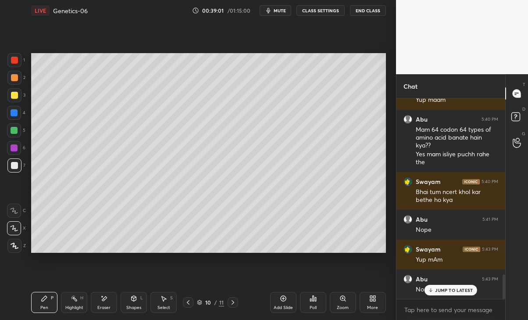
click at [107, 307] on div "Eraser" at bounding box center [103, 307] width 13 height 4
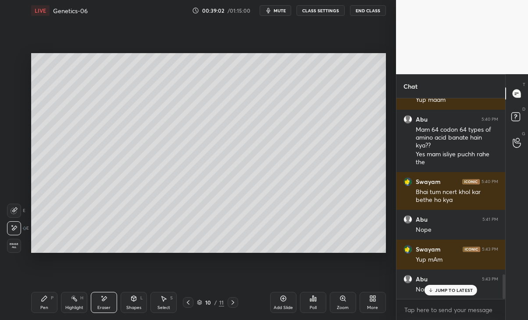
click at [44, 310] on div "Pen" at bounding box center [44, 307] width 8 height 4
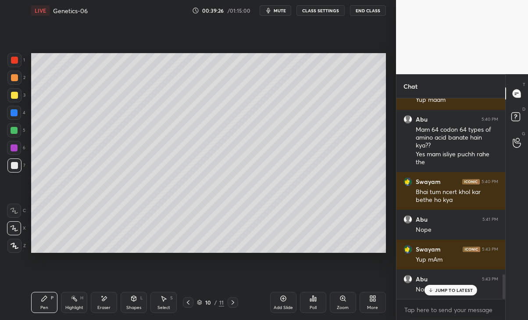
click at [443, 288] on p "JUMP TO LATEST" at bounding box center [454, 289] width 38 height 5
click at [11, 117] on div at bounding box center [14, 113] width 14 height 14
click at [104, 300] on icon at bounding box center [104, 298] width 5 height 4
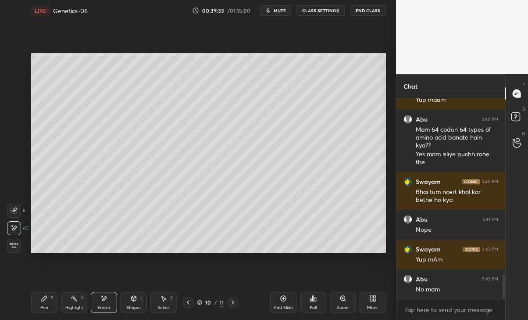
click at [46, 303] on div "Pen P" at bounding box center [44, 302] width 26 height 21
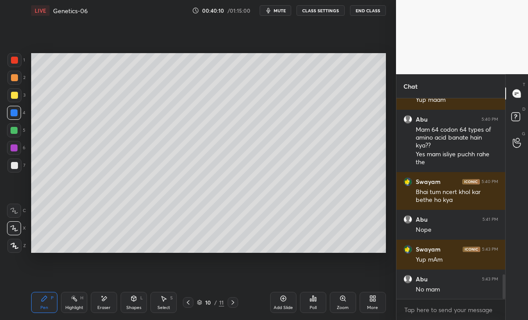
click at [12, 77] on div at bounding box center [14, 77] width 7 height 7
click at [18, 93] on div at bounding box center [14, 95] width 7 height 7
click at [101, 304] on div "Eraser" at bounding box center [104, 302] width 26 height 21
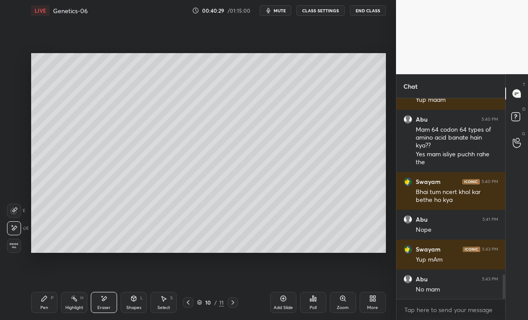
click at [42, 302] on div "Pen P" at bounding box center [44, 302] width 26 height 21
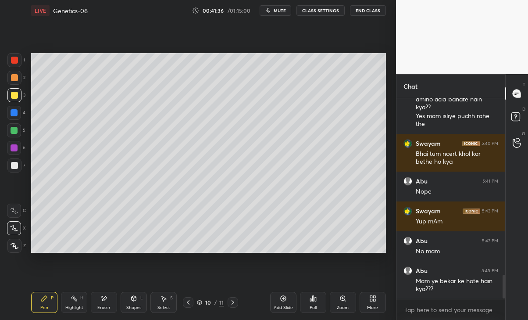
scroll to position [1489, 0]
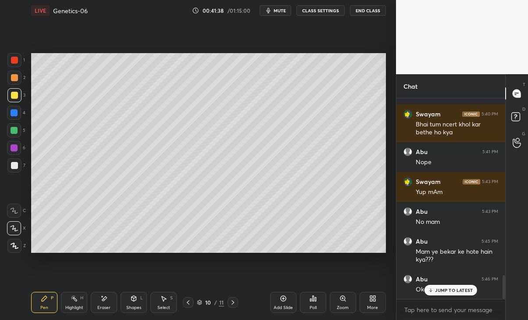
click at [457, 287] on p "JUMP TO LATEST" at bounding box center [454, 289] width 38 height 5
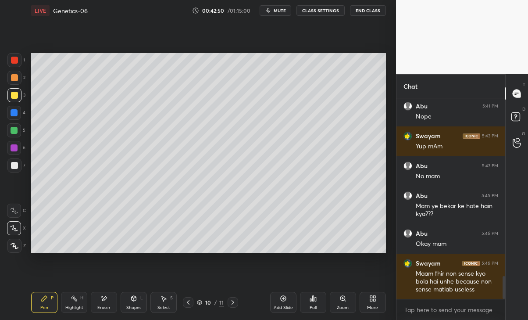
scroll to position [1565, 0]
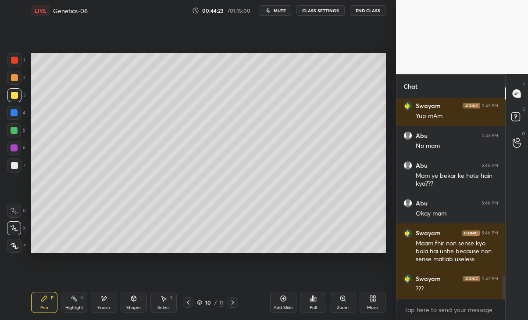
click at [369, 302] on div "More" at bounding box center [373, 302] width 26 height 21
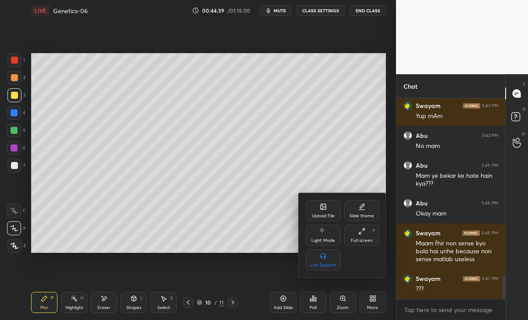
click at [325, 214] on div "Upload File" at bounding box center [323, 216] width 23 height 4
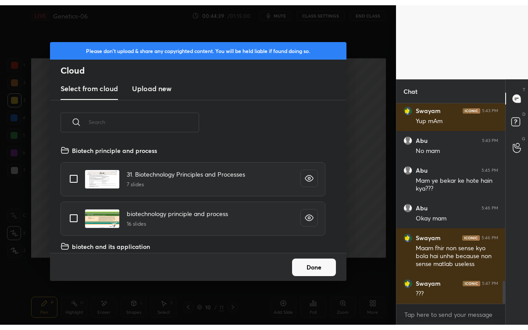
scroll to position [108, 281]
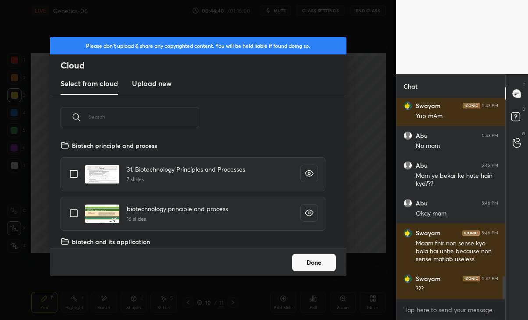
click at [162, 82] on h3 "Upload new" at bounding box center [151, 83] width 39 height 11
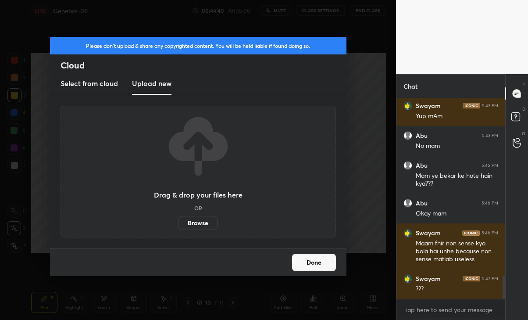
click at [200, 226] on label "Browse" at bounding box center [198, 223] width 39 height 14
click at [179, 226] on input "Browse" at bounding box center [179, 223] width 0 height 14
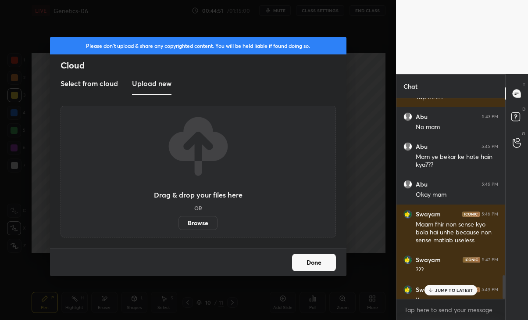
scroll to position [43602, 43504]
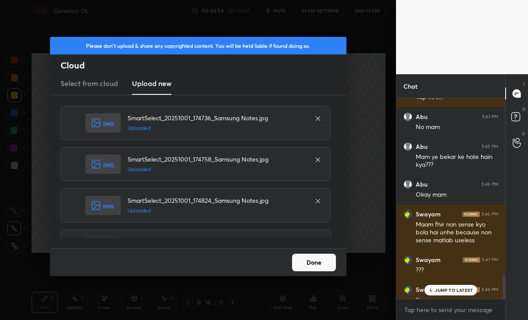
click at [299, 260] on button "Done" at bounding box center [314, 263] width 44 height 18
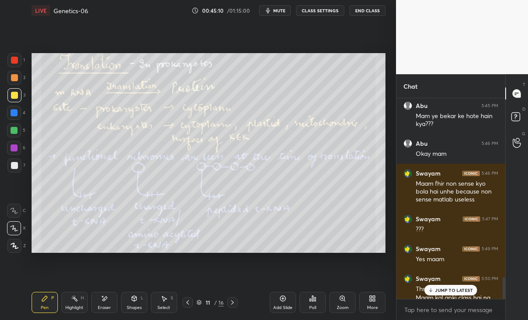
scroll to position [1633, 0]
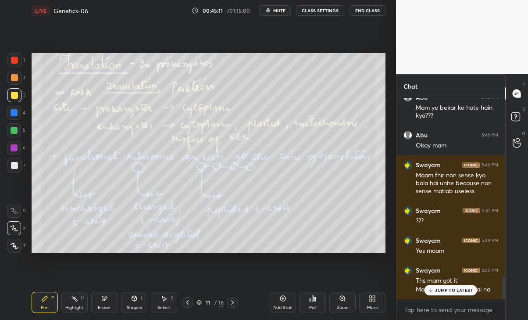
click at [448, 289] on p "JUMP TO LATEST" at bounding box center [454, 289] width 38 height 5
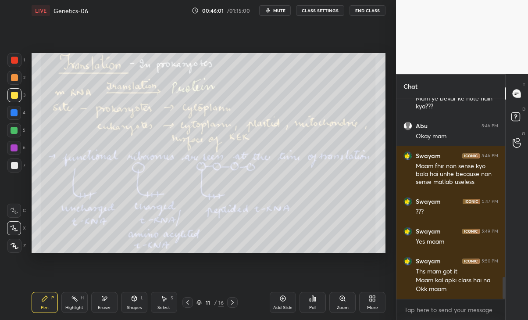
click at [184, 304] on div at bounding box center [187, 302] width 11 height 11
click at [364, 304] on div "More" at bounding box center [372, 302] width 26 height 21
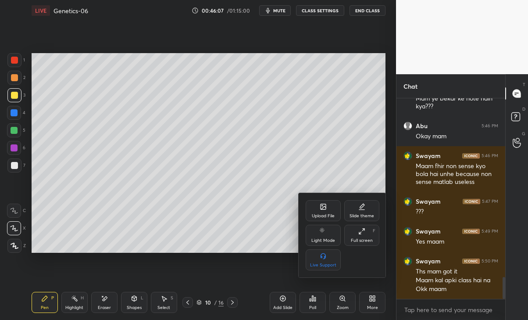
click at [331, 207] on div "Upload File" at bounding box center [323, 210] width 35 height 21
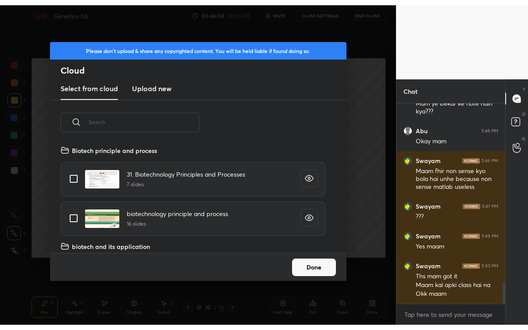
scroll to position [108, 281]
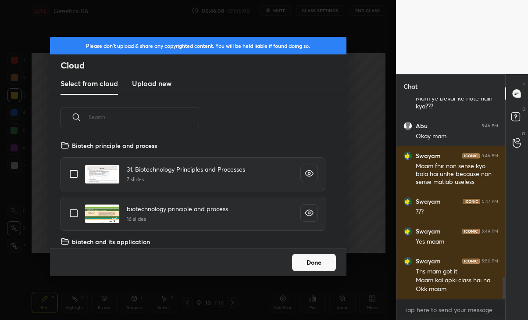
click at [167, 84] on h3 "Upload new" at bounding box center [151, 83] width 39 height 11
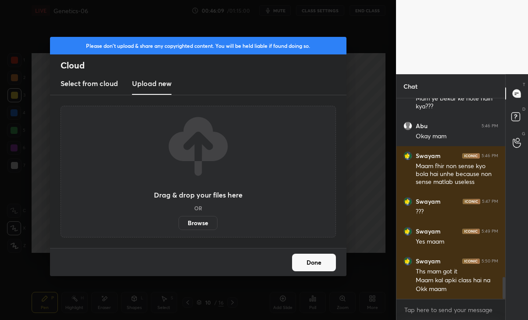
click at [208, 223] on label "Browse" at bounding box center [198, 223] width 39 height 14
click at [179, 223] on input "Browse" at bounding box center [179, 223] width 0 height 14
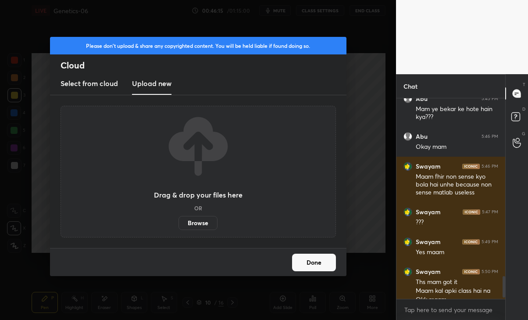
scroll to position [43602, 43504]
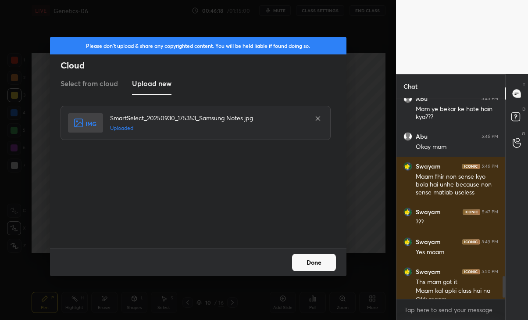
click at [319, 261] on button "Done" at bounding box center [314, 263] width 44 height 18
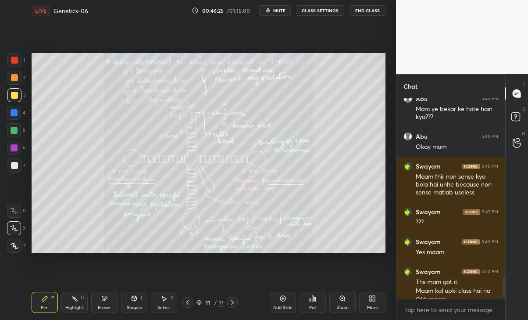
click at [13, 149] on div at bounding box center [14, 147] width 7 height 7
click at [18, 127] on div at bounding box center [14, 130] width 14 height 14
click at [231, 302] on icon at bounding box center [232, 302] width 7 height 7
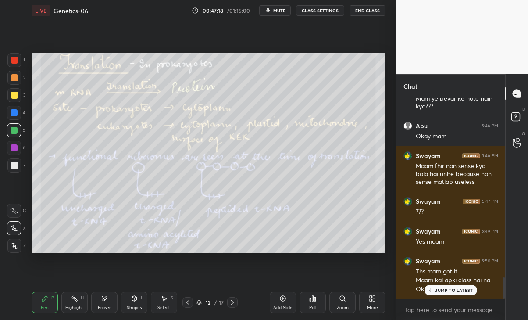
scroll to position [1671, 0]
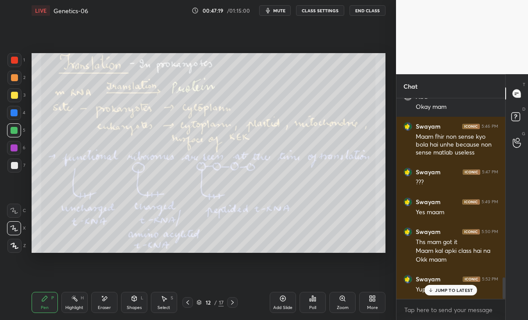
click at [460, 295] on div "Swayam 5:52 PM Yup maam" at bounding box center [451, 284] width 109 height 30
click at [456, 288] on p "JUMP TO LATEST" at bounding box center [454, 289] width 38 height 5
click at [230, 302] on icon at bounding box center [232, 302] width 7 height 7
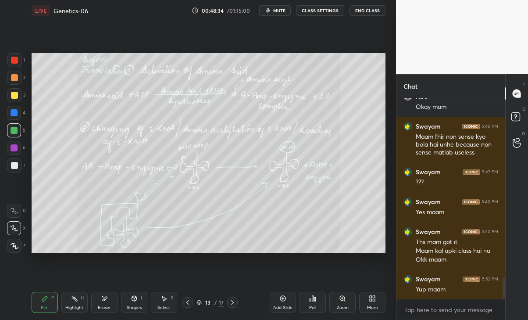
click at [106, 304] on div "Eraser" at bounding box center [104, 302] width 26 height 21
click at [46, 301] on icon at bounding box center [44, 298] width 7 height 7
click at [10, 97] on div at bounding box center [14, 95] width 14 height 14
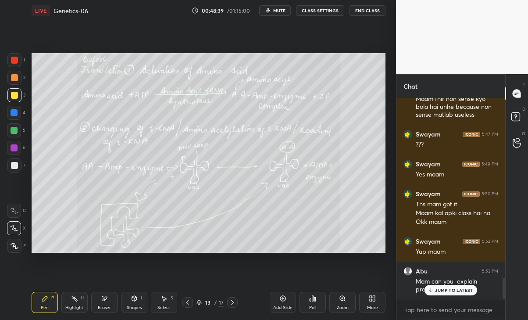
click at [456, 290] on p "JUMP TO LATEST" at bounding box center [454, 289] width 38 height 5
click at [105, 307] on div "Eraser" at bounding box center [104, 307] width 13 height 4
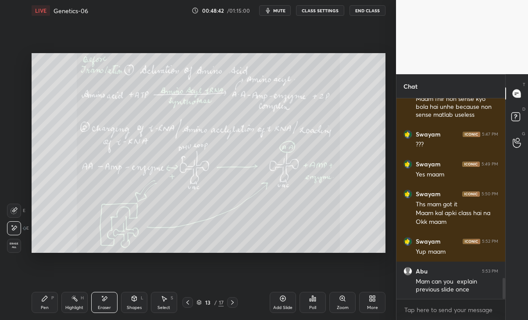
click at [186, 303] on icon at bounding box center [187, 302] width 7 height 7
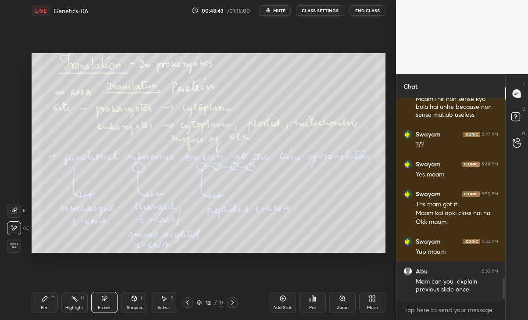
click at [186, 302] on icon at bounding box center [187, 302] width 7 height 7
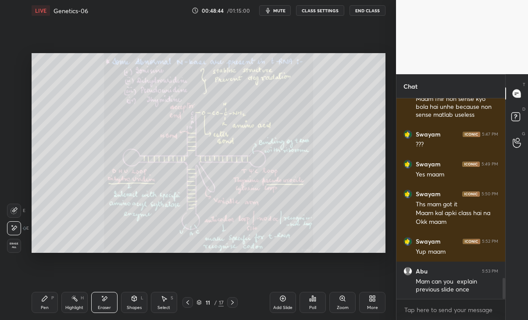
click at [230, 299] on icon at bounding box center [232, 302] width 7 height 7
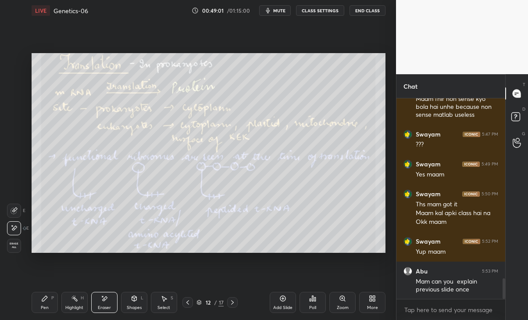
scroll to position [1739, 0]
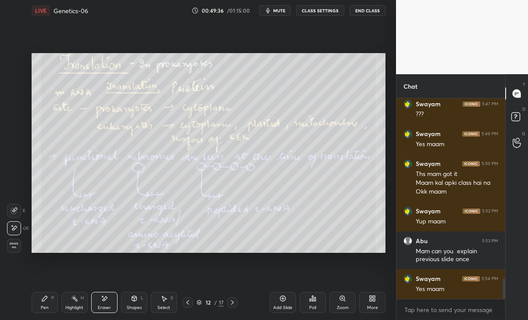
click at [186, 304] on icon at bounding box center [187, 302] width 7 height 7
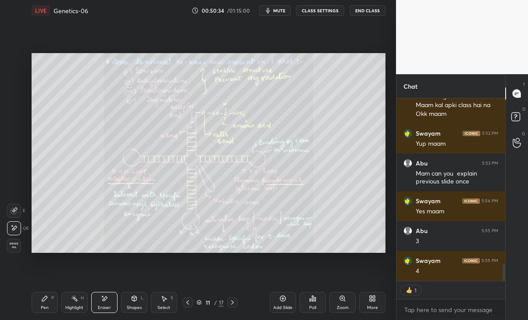
scroll to position [1825, 0]
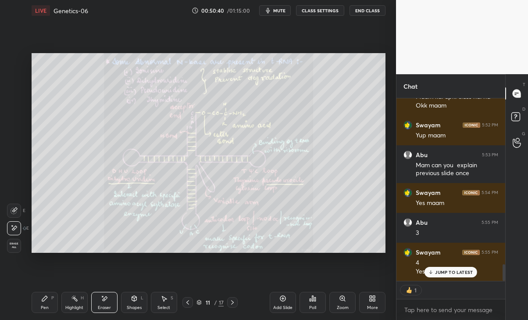
type textarea "x"
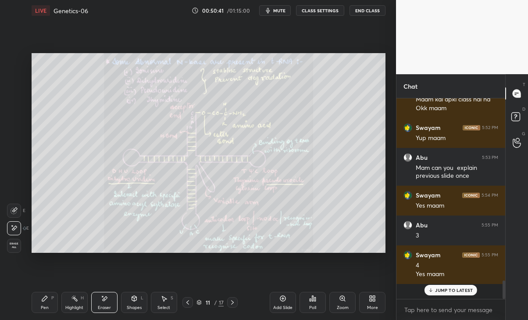
scroll to position [1807, 0]
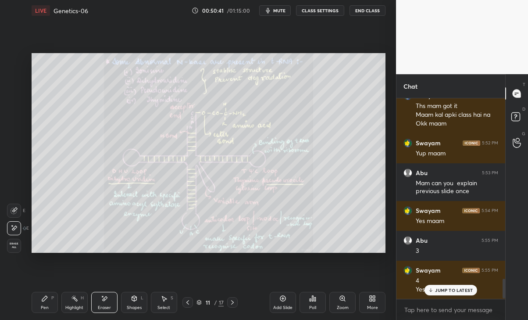
click at [468, 287] on p "JUMP TO LATEST" at bounding box center [454, 289] width 38 height 5
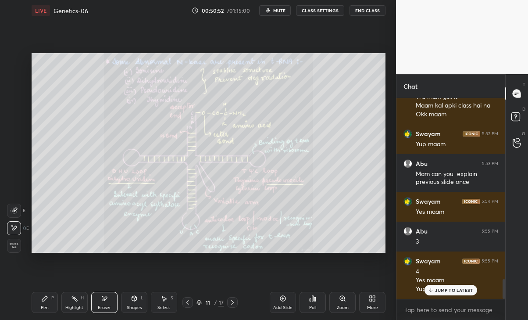
scroll to position [1846, 0]
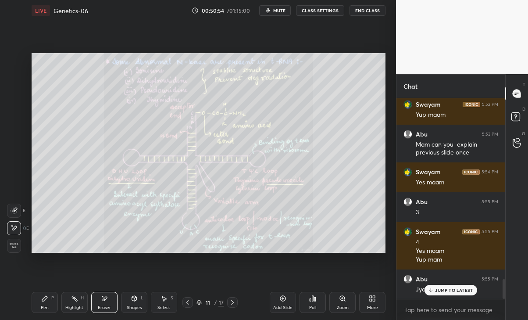
click at [450, 291] on p "JUMP TO LATEST" at bounding box center [454, 289] width 38 height 5
click at [54, 306] on div "Pen P" at bounding box center [45, 302] width 26 height 21
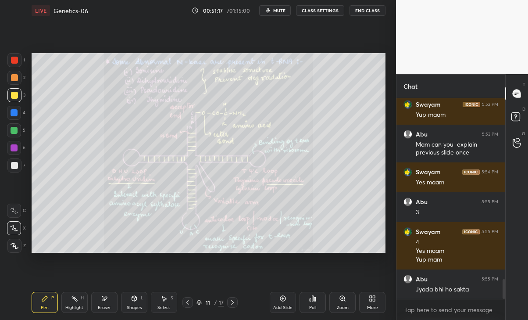
scroll to position [1876, 0]
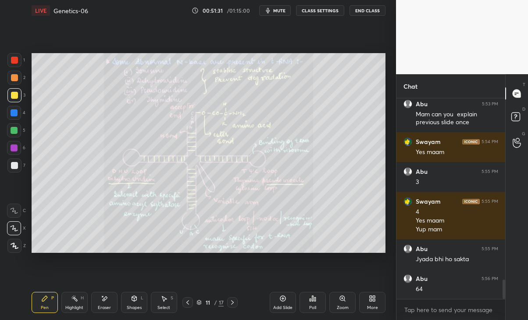
click at [106, 309] on div "Eraser" at bounding box center [104, 307] width 13 height 4
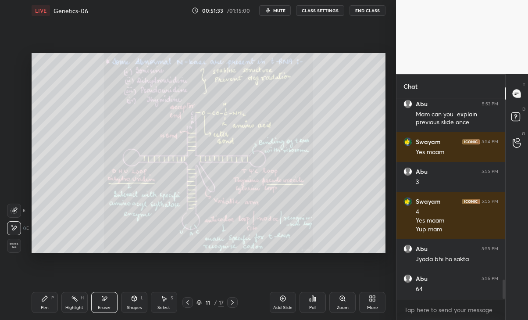
click at [186, 303] on icon at bounding box center [187, 302] width 7 height 7
click at [50, 305] on div "Pen P" at bounding box center [45, 302] width 26 height 21
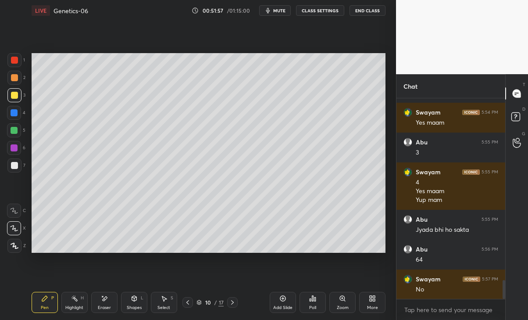
scroll to position [1936, 0]
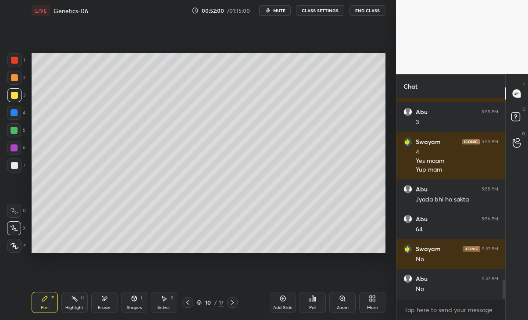
click at [235, 299] on icon at bounding box center [232, 302] width 7 height 7
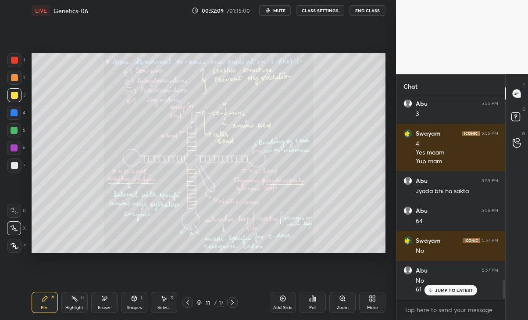
click at [233, 301] on icon at bounding box center [232, 302] width 7 height 7
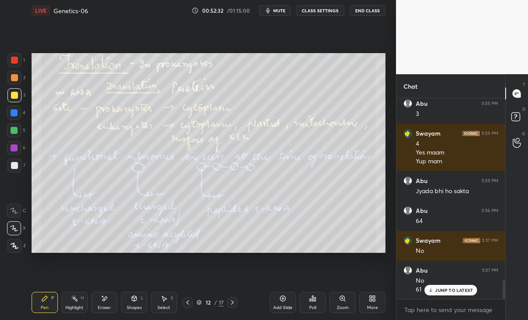
click at [461, 291] on p "JUMP TO LATEST" at bounding box center [454, 289] width 38 height 5
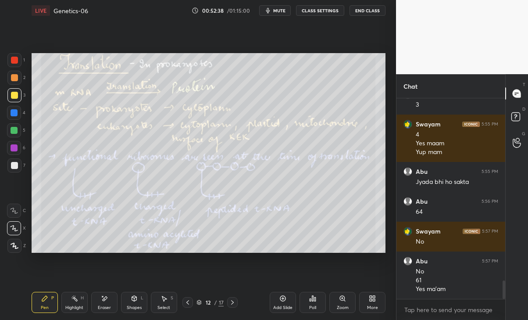
click at [280, 11] on span "mute" at bounding box center [279, 10] width 12 height 6
click at [272, 14] on button "unmute" at bounding box center [275, 10] width 32 height 11
click at [231, 301] on icon at bounding box center [232, 302] width 7 height 7
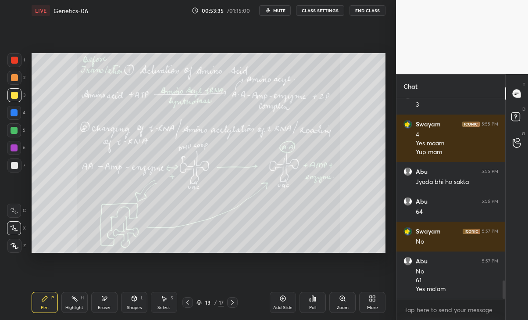
click at [182, 299] on div "13 / 17" at bounding box center [210, 302] width 119 height 11
click at [109, 305] on div "Eraser" at bounding box center [104, 307] width 13 height 4
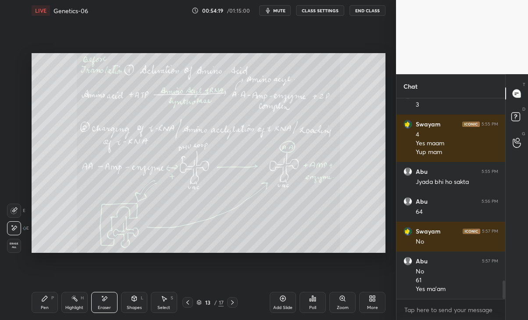
click at [48, 302] on div "Pen P" at bounding box center [45, 302] width 26 height 21
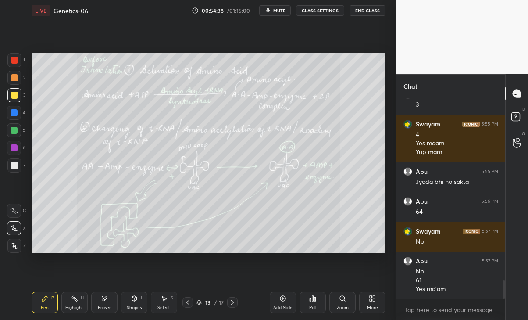
scroll to position [1983, 0]
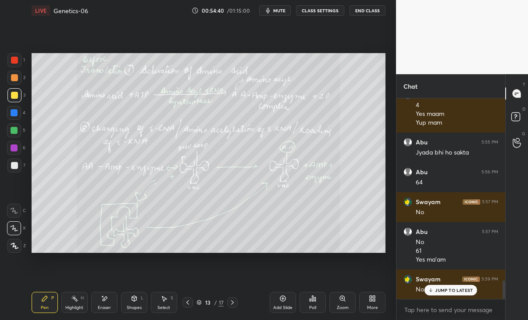
click at [454, 290] on p "JUMP TO LATEST" at bounding box center [454, 289] width 38 height 5
click at [237, 302] on div at bounding box center [232, 302] width 11 height 11
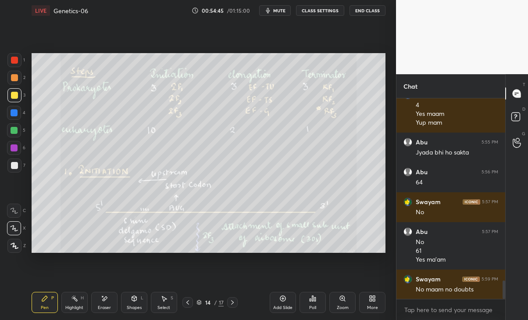
click at [238, 302] on div at bounding box center [232, 302] width 11 height 11
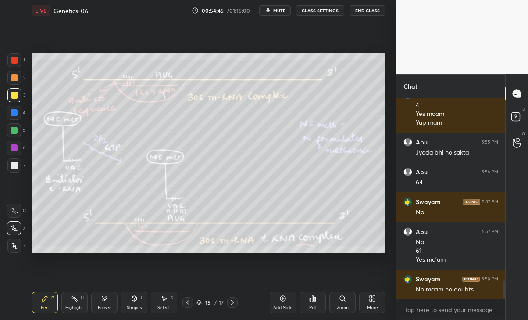
scroll to position [2013, 0]
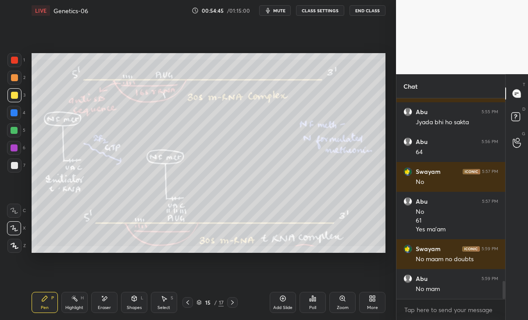
click at [236, 303] on icon at bounding box center [232, 302] width 7 height 7
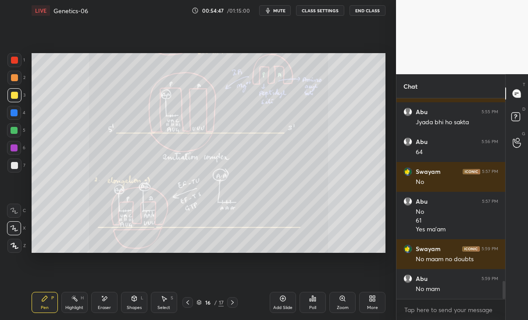
click at [237, 302] on div at bounding box center [232, 302] width 11 height 11
click at [191, 303] on icon at bounding box center [187, 302] width 7 height 7
click at [188, 302] on icon at bounding box center [187, 302] width 7 height 7
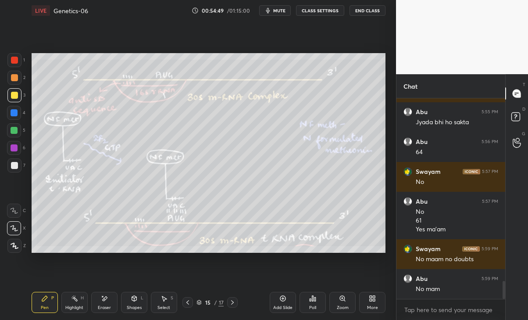
click at [188, 303] on icon at bounding box center [187, 302] width 3 height 4
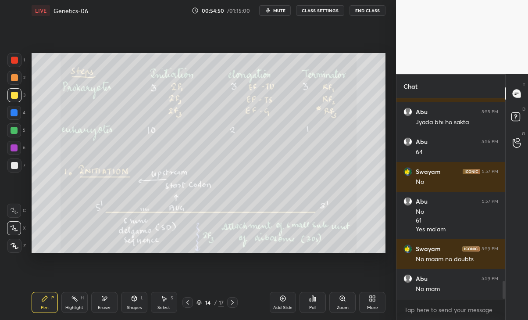
click at [189, 305] on div at bounding box center [187, 302] width 11 height 11
click at [188, 302] on icon at bounding box center [187, 302] width 7 height 7
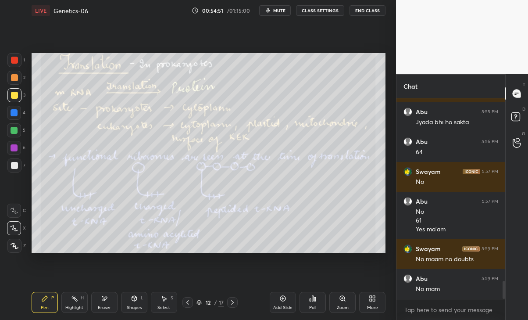
click at [232, 304] on icon at bounding box center [232, 302] width 3 height 4
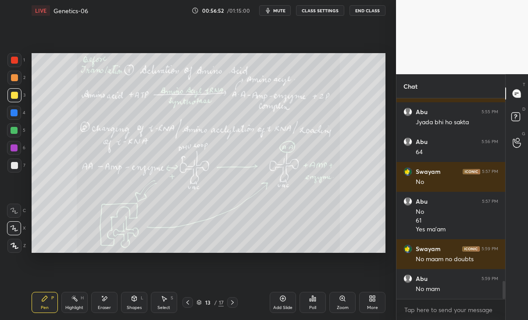
click at [237, 304] on div at bounding box center [232, 302] width 11 height 11
click at [185, 304] on icon at bounding box center [187, 302] width 7 height 7
click at [232, 302] on icon at bounding box center [232, 302] width 7 height 7
click at [101, 305] on div "Eraser" at bounding box center [104, 307] width 13 height 4
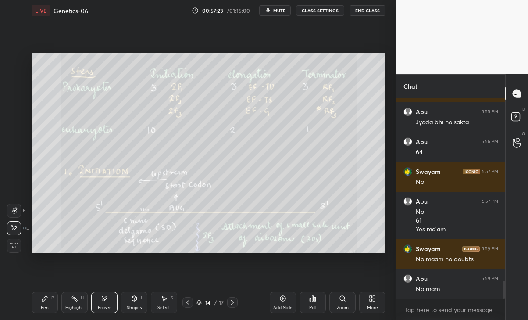
click at [46, 301] on icon at bounding box center [44, 298] width 7 height 7
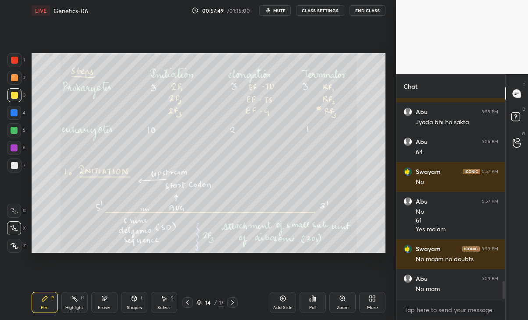
click at [231, 302] on icon at bounding box center [232, 302] width 7 height 7
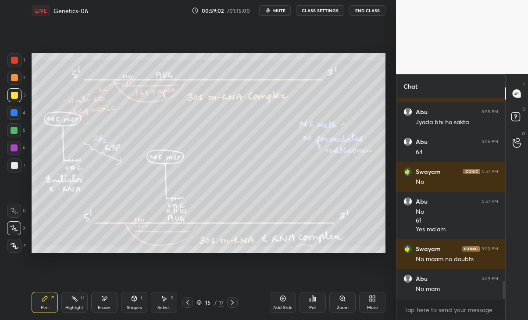
click at [232, 302] on icon at bounding box center [232, 302] width 7 height 7
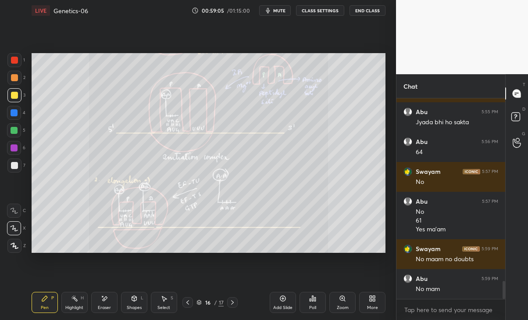
click at [188, 303] on icon at bounding box center [187, 302] width 7 height 7
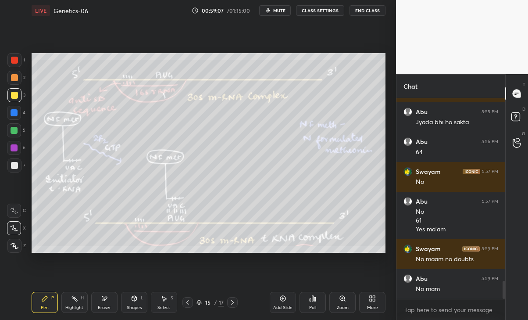
click at [230, 297] on div at bounding box center [232, 302] width 11 height 11
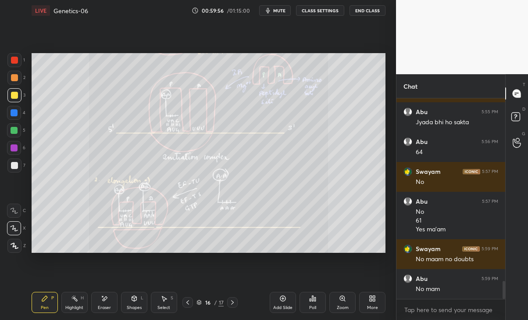
click at [191, 303] on div at bounding box center [187, 302] width 11 height 11
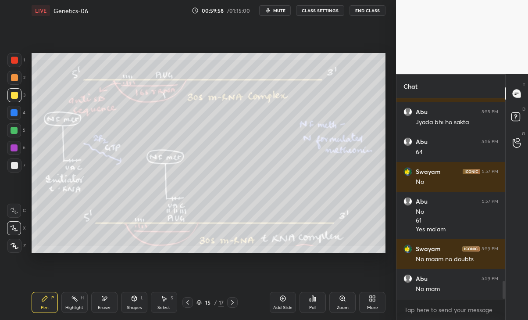
click at [186, 303] on icon at bounding box center [187, 302] width 7 height 7
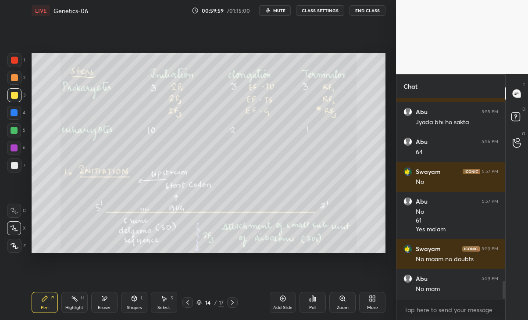
click at [232, 299] on icon at bounding box center [232, 302] width 7 height 7
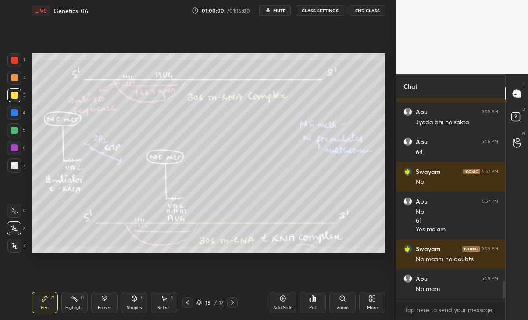
click at [234, 300] on icon at bounding box center [232, 302] width 7 height 7
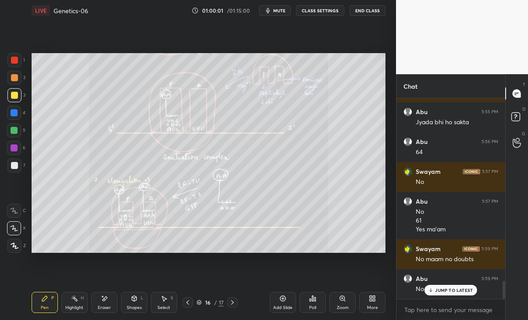
scroll to position [2042, 0]
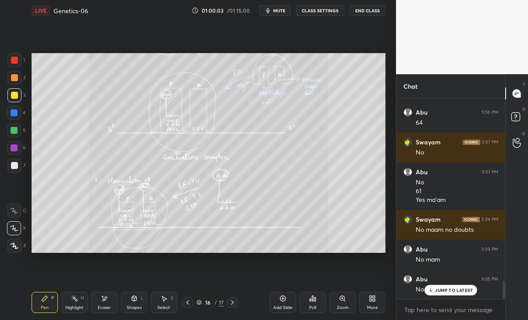
click at [447, 290] on p "JUMP TO LATEST" at bounding box center [454, 289] width 38 height 5
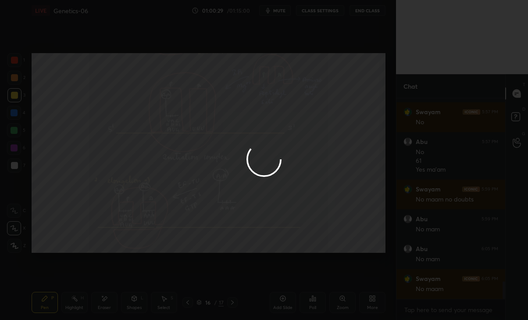
scroll to position [2102, 0]
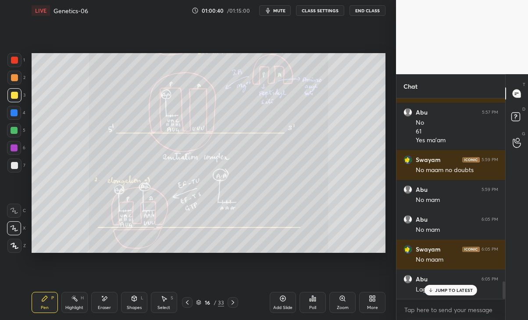
click at [447, 290] on p "JUMP TO LATEST" at bounding box center [454, 289] width 38 height 5
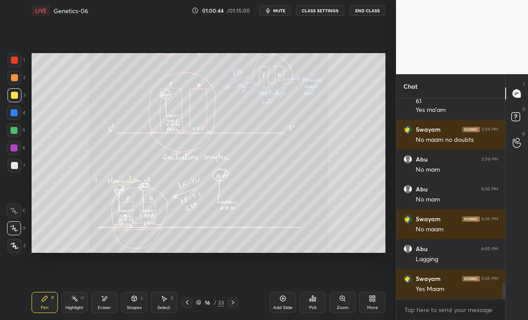
scroll to position [2162, 0]
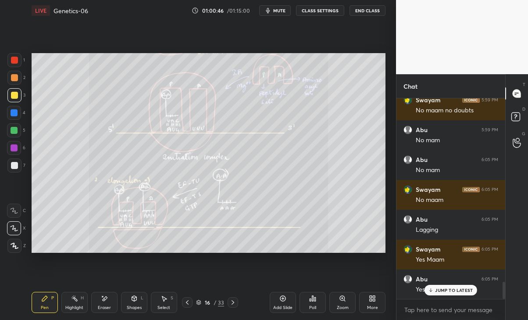
click at [454, 289] on p "JUMP TO LATEST" at bounding box center [454, 289] width 38 height 5
click at [232, 301] on icon at bounding box center [232, 302] width 7 height 7
click at [229, 303] on icon at bounding box center [232, 302] width 7 height 7
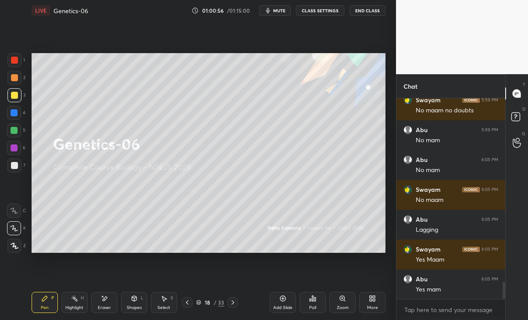
click at [183, 303] on div at bounding box center [187, 302] width 11 height 11
click at [186, 302] on icon at bounding box center [187, 302] width 7 height 7
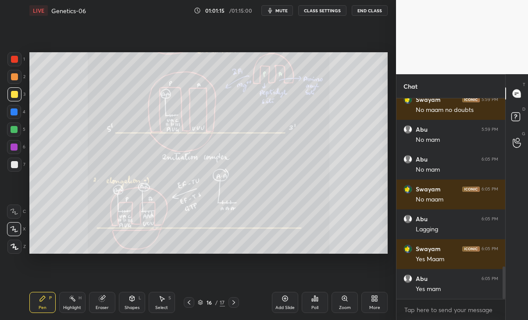
scroll to position [43602, 43504]
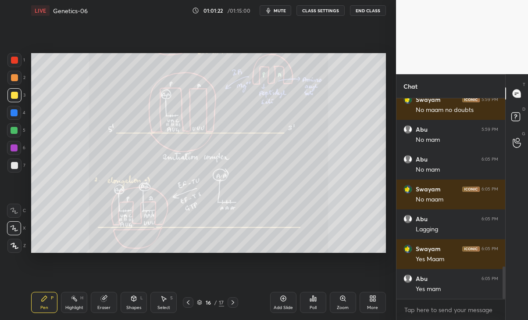
click at [373, 301] on icon at bounding box center [372, 298] width 7 height 7
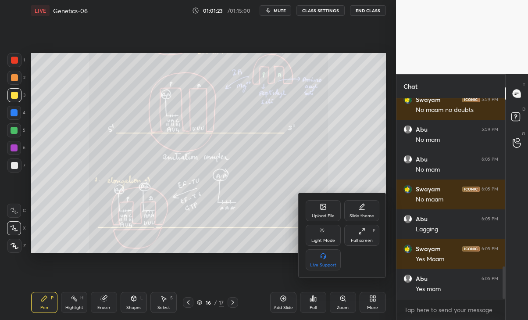
click at [327, 211] on div "Upload File" at bounding box center [323, 210] width 35 height 21
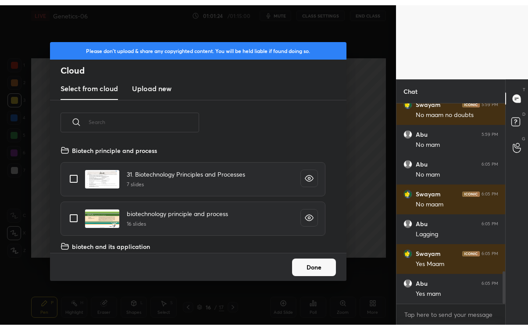
scroll to position [3, 4]
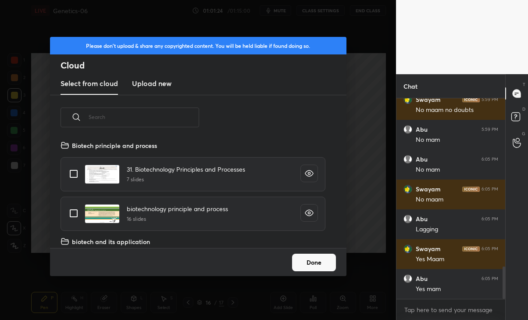
click at [152, 86] on h3 "Upload new" at bounding box center [151, 83] width 39 height 11
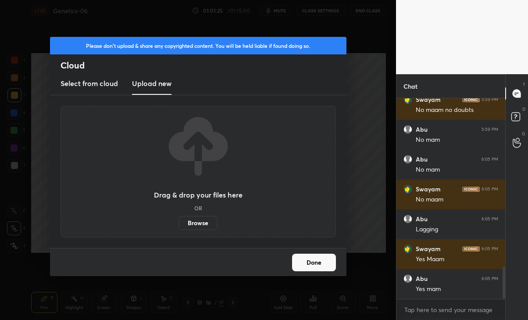
click at [200, 222] on label "Browse" at bounding box center [198, 223] width 39 height 14
click at [179, 222] on input "Browse" at bounding box center [179, 223] width 0 height 14
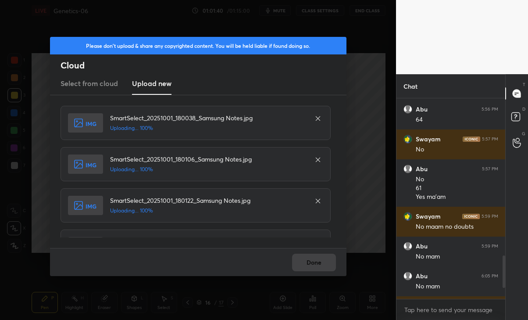
scroll to position [26, 0]
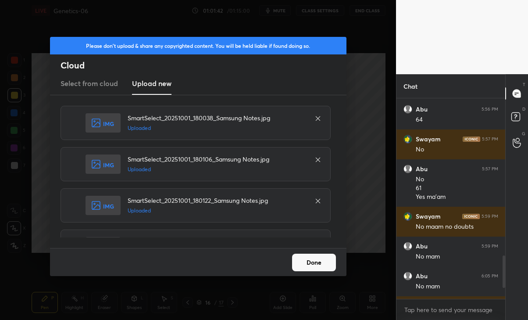
click at [318, 260] on button "Done" at bounding box center [314, 263] width 44 height 18
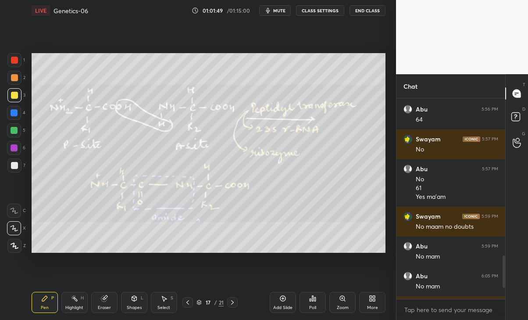
click at [186, 303] on icon at bounding box center [187, 302] width 7 height 7
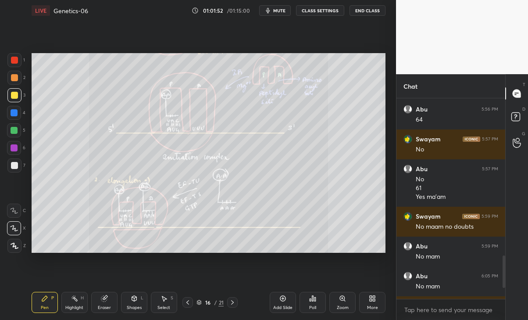
click at [11, 148] on div at bounding box center [14, 147] width 7 height 7
click at [136, 305] on div "Shapes" at bounding box center [134, 307] width 15 height 4
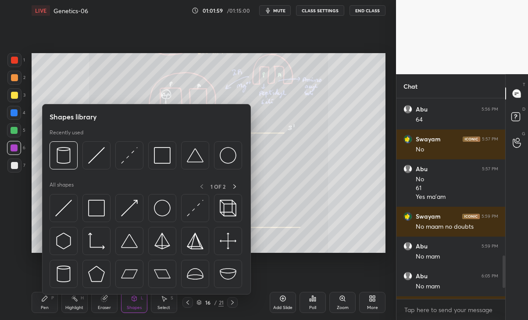
click at [64, 303] on div "Highlight H" at bounding box center [74, 302] width 26 height 21
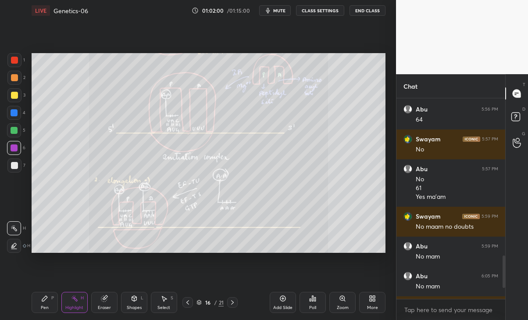
click at [95, 299] on div "Eraser" at bounding box center [104, 302] width 26 height 21
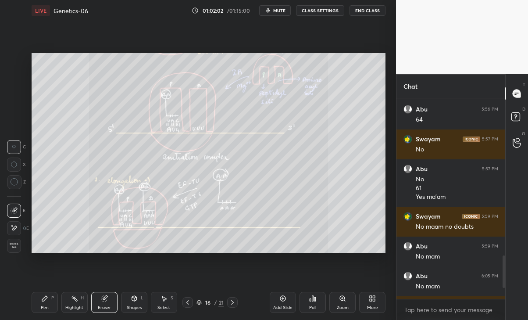
click at [42, 298] on icon at bounding box center [44, 298] width 7 height 7
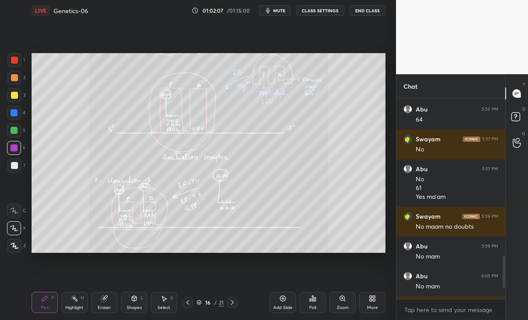
click at [234, 303] on icon at bounding box center [232, 302] width 7 height 7
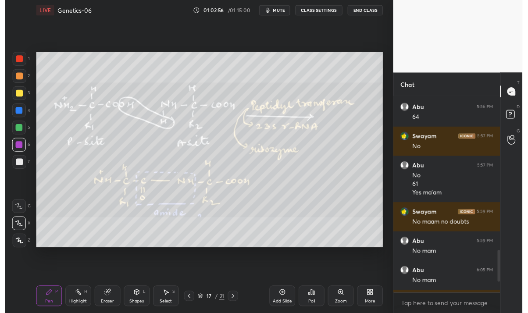
scroll to position [1166, 0]
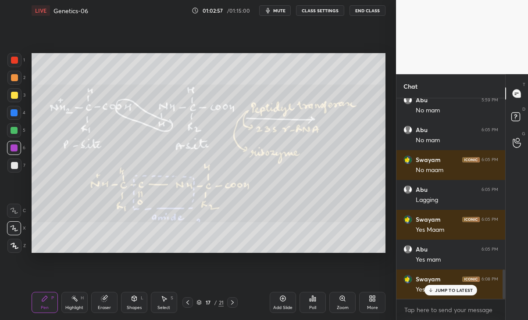
click at [449, 282] on div "Swayam 6:08 PM" at bounding box center [451, 279] width 95 height 9
click at [231, 299] on icon at bounding box center [232, 302] width 7 height 7
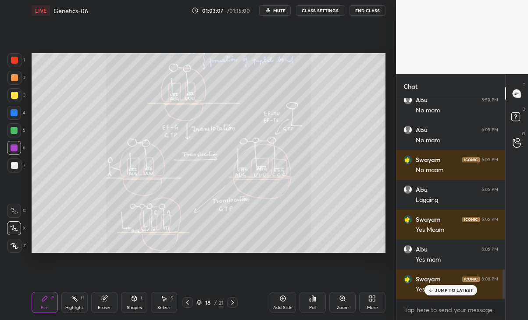
click at [451, 304] on body "1 2 3 4 5 6 7 C X Z C X Z E E Erase all H H LIVE Genetics-06 01:03:07 / 01:15:0…" at bounding box center [264, 160] width 528 height 320
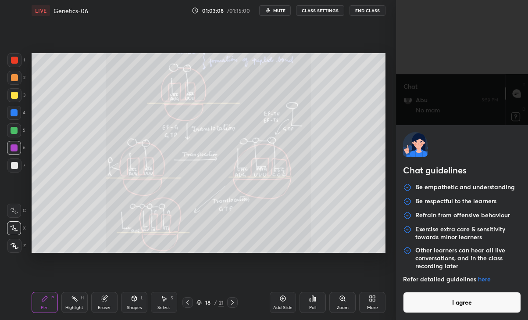
click at [454, 291] on div "Refer detailed guidelines here" at bounding box center [462, 283] width 118 height 17
click at [442, 303] on button "I agree" at bounding box center [462, 302] width 118 height 21
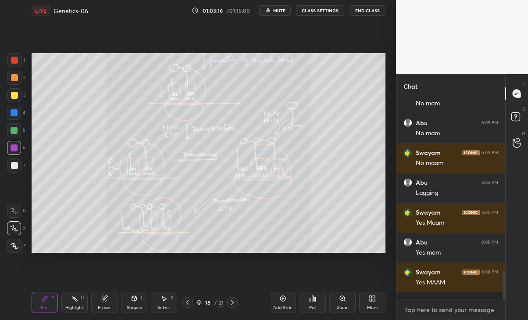
scroll to position [1166, 0]
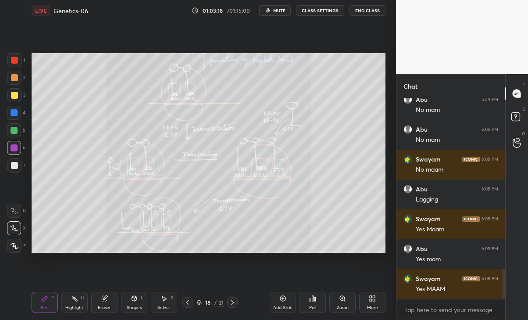
click at [106, 303] on div "Eraser" at bounding box center [104, 302] width 26 height 21
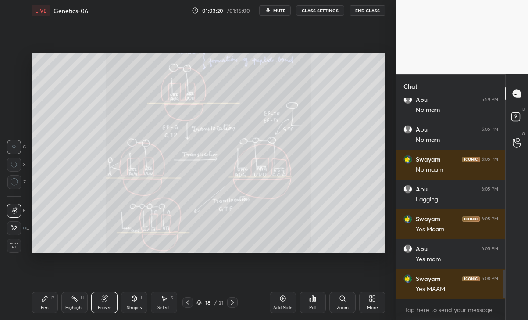
click at [37, 307] on div "Pen P" at bounding box center [45, 302] width 26 height 21
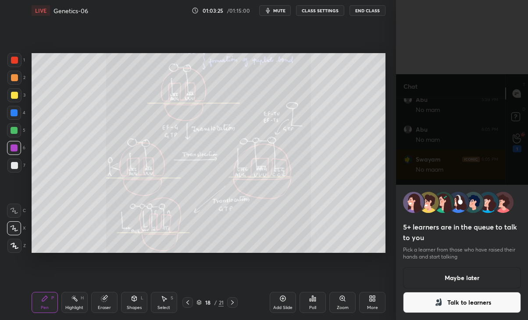
click at [453, 148] on div "5+ learners are in the queue to talk to you Pick a learner from those who have …" at bounding box center [462, 160] width 132 height 320
click at [484, 304] on button "Talk to learners" at bounding box center [462, 302] width 118 height 21
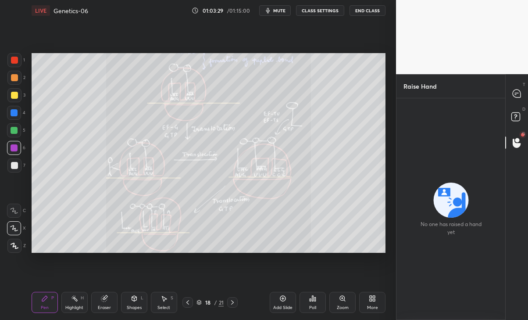
click at [518, 91] on icon at bounding box center [517, 93] width 8 height 8
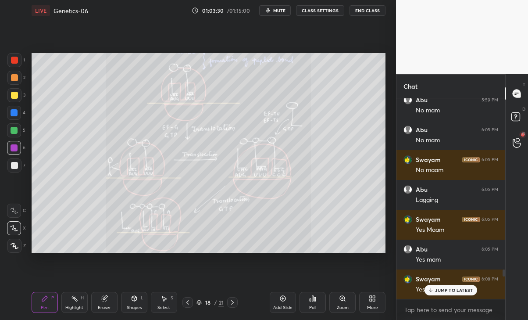
scroll to position [198, 106]
click at [514, 140] on icon at bounding box center [517, 143] width 8 height 10
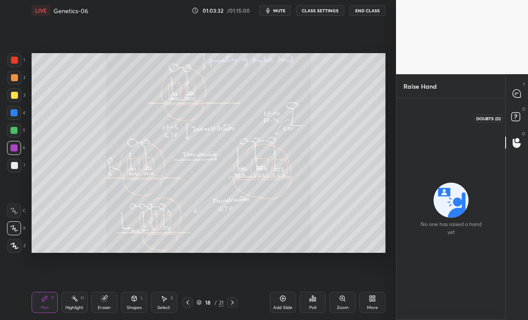
click at [515, 92] on icon at bounding box center [517, 93] width 8 height 8
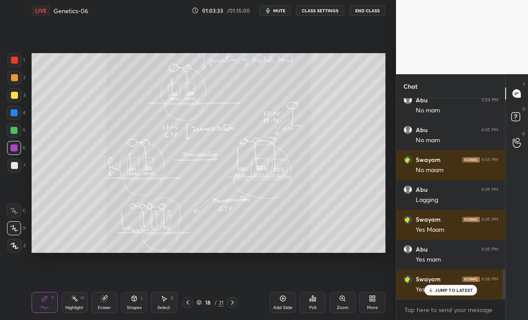
click at [444, 294] on div "JUMP TO LATEST" at bounding box center [451, 290] width 53 height 11
click at [185, 305] on icon at bounding box center [187, 302] width 7 height 7
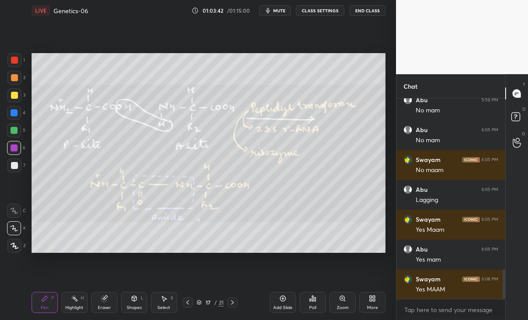
click at [282, 302] on div "Add Slide" at bounding box center [283, 302] width 26 height 21
click at [231, 300] on icon at bounding box center [232, 302] width 7 height 7
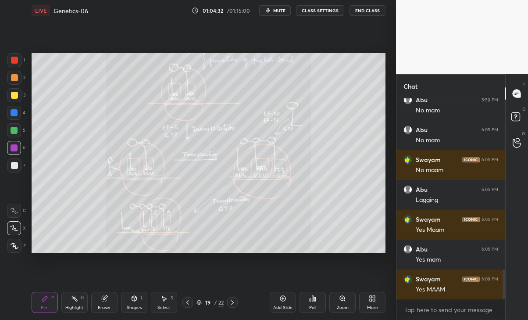
click at [110, 301] on div "Eraser" at bounding box center [104, 302] width 26 height 21
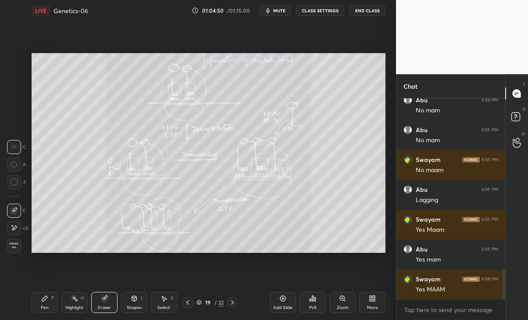
click at [42, 306] on div "Pen" at bounding box center [45, 307] width 8 height 4
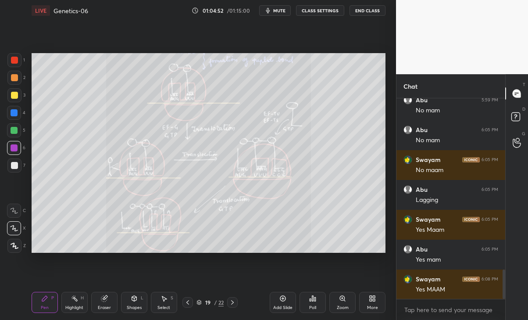
click at [232, 302] on icon at bounding box center [232, 302] width 7 height 7
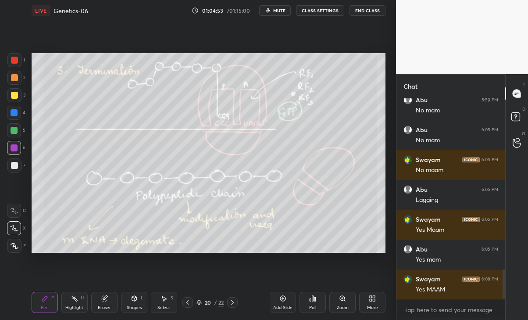
click at [184, 306] on div at bounding box center [187, 302] width 11 height 11
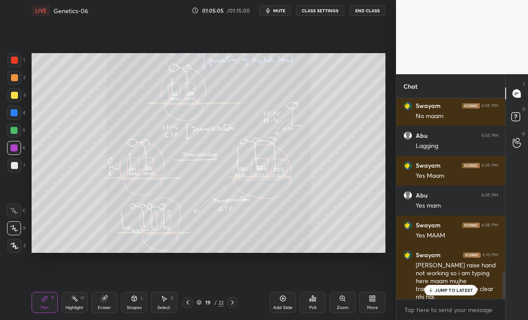
scroll to position [1249, 0]
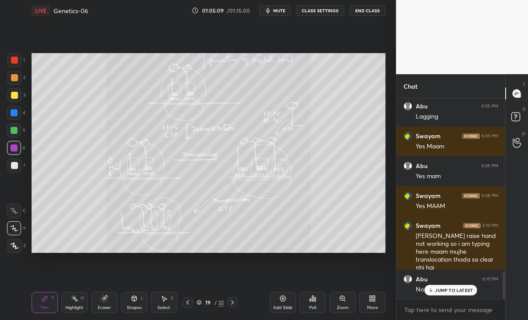
click at [448, 292] on p "JUMP TO LATEST" at bounding box center [454, 289] width 38 height 5
click at [186, 303] on icon at bounding box center [187, 302] width 7 height 7
click at [185, 302] on icon at bounding box center [187, 302] width 7 height 7
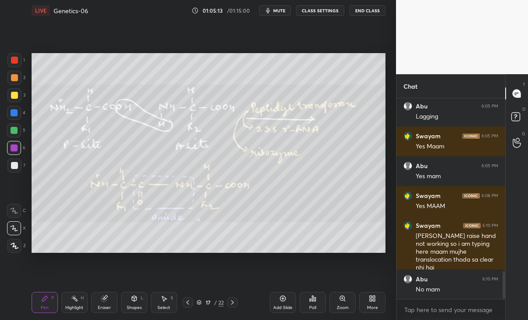
click at [231, 301] on icon at bounding box center [232, 302] width 7 height 7
click at [111, 300] on div "Eraser" at bounding box center [104, 302] width 26 height 21
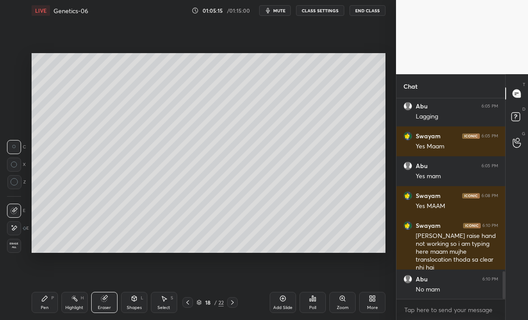
click at [16, 228] on icon at bounding box center [14, 227] width 7 height 7
click at [50, 297] on div "Pen P" at bounding box center [45, 302] width 26 height 21
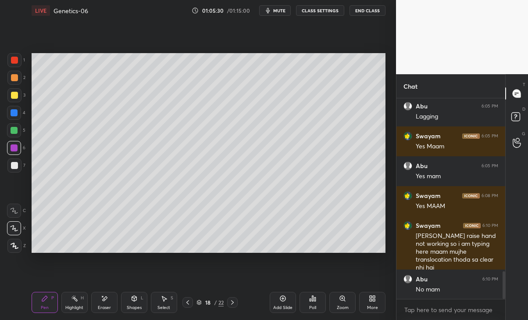
click at [12, 129] on div at bounding box center [14, 130] width 7 height 7
click at [15, 166] on div at bounding box center [14, 165] width 7 height 7
click at [15, 147] on div at bounding box center [14, 147] width 7 height 7
click at [15, 163] on div at bounding box center [14, 165] width 7 height 7
click at [16, 146] on div at bounding box center [14, 147] width 7 height 7
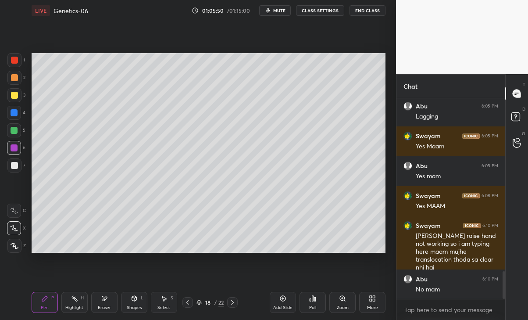
click at [18, 129] on div at bounding box center [14, 130] width 14 height 14
click at [14, 168] on div at bounding box center [14, 165] width 7 height 7
click at [14, 144] on div at bounding box center [14, 147] width 7 height 7
click at [16, 132] on div at bounding box center [14, 130] width 7 height 7
click at [14, 164] on div at bounding box center [14, 165] width 7 height 7
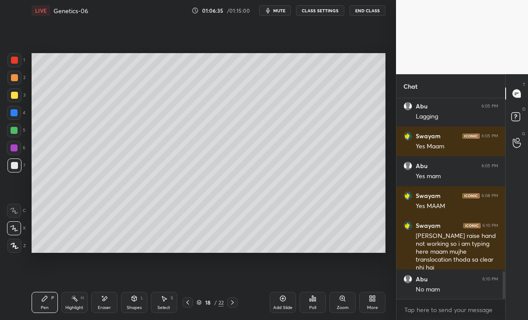
click at [236, 307] on div at bounding box center [232, 302] width 11 height 11
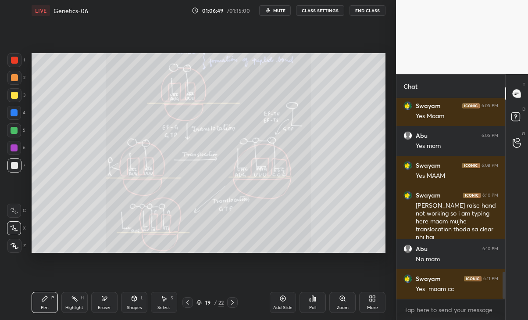
click at [105, 304] on div "Eraser" at bounding box center [104, 302] width 26 height 21
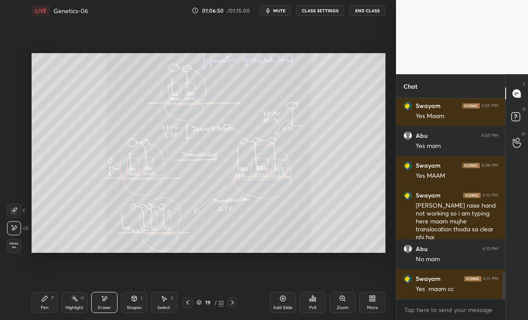
click at [37, 307] on div "Pen P" at bounding box center [45, 302] width 26 height 21
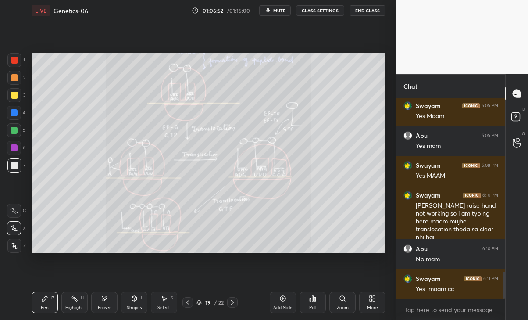
click at [232, 301] on icon at bounding box center [232, 302] width 7 height 7
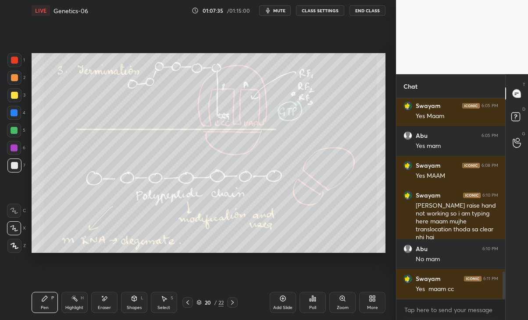
click at [232, 303] on icon at bounding box center [232, 302] width 7 height 7
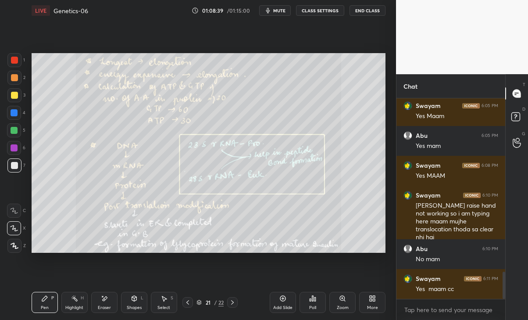
click at [233, 299] on icon at bounding box center [232, 302] width 7 height 7
click at [186, 303] on icon at bounding box center [187, 302] width 7 height 7
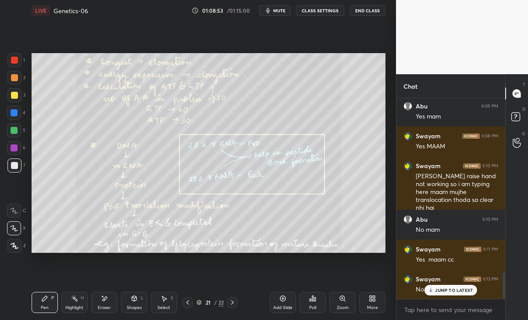
click at [450, 288] on p "JUMP TO LATEST" at bounding box center [454, 289] width 38 height 5
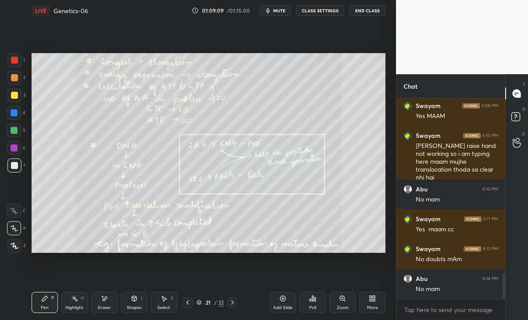
scroll to position [1369, 0]
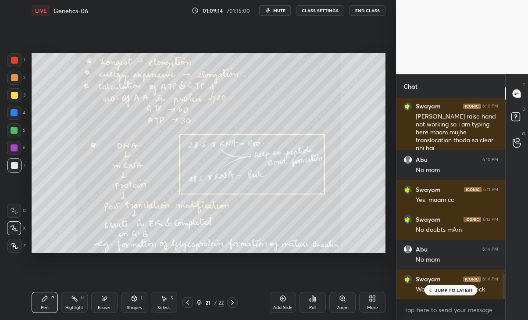
click at [467, 290] on p "JUMP TO LATEST" at bounding box center [454, 289] width 38 height 5
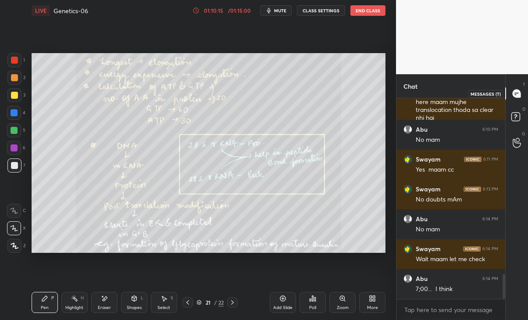
scroll to position [1428, 0]
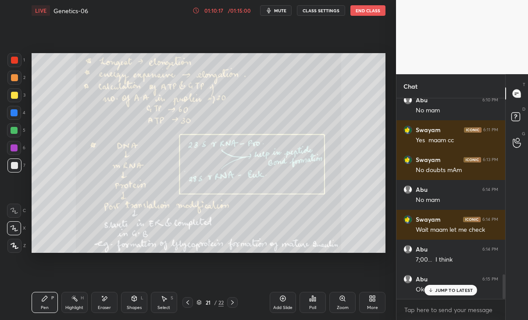
click at [457, 290] on p "JUMP TO LATEST" at bounding box center [454, 289] width 38 height 5
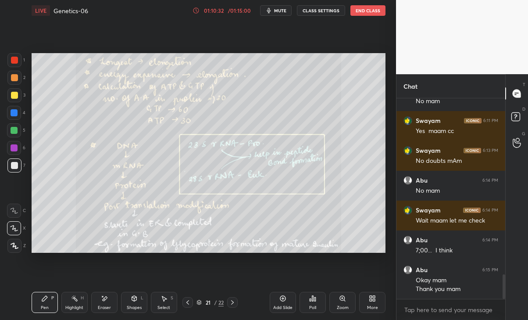
click at [371, 11] on button "End Class" at bounding box center [367, 10] width 35 height 11
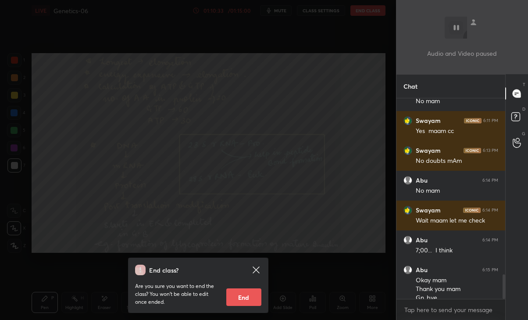
scroll to position [1446, 0]
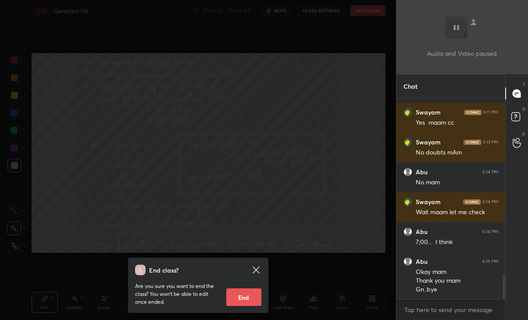
click at [247, 298] on button "End" at bounding box center [243, 297] width 35 height 18
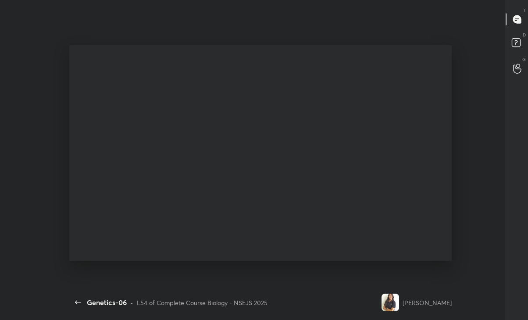
type textarea "x"
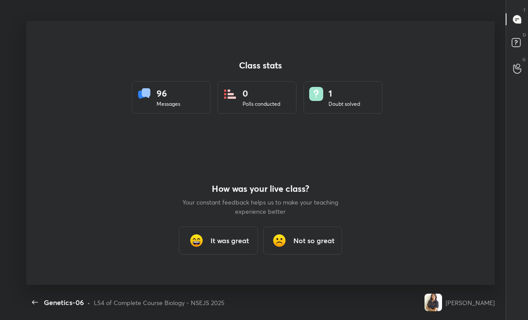
scroll to position [0, 0]
